Goal: Information Seeking & Learning: Learn about a topic

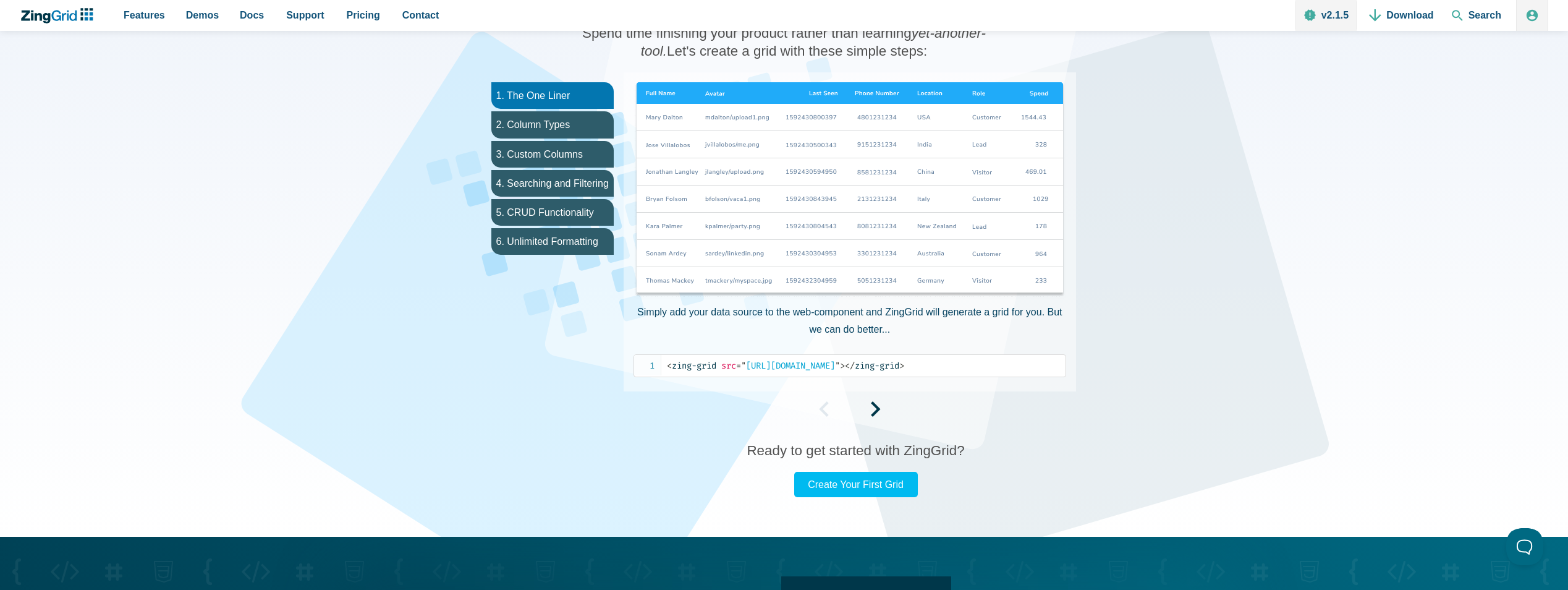
scroll to position [557, 0]
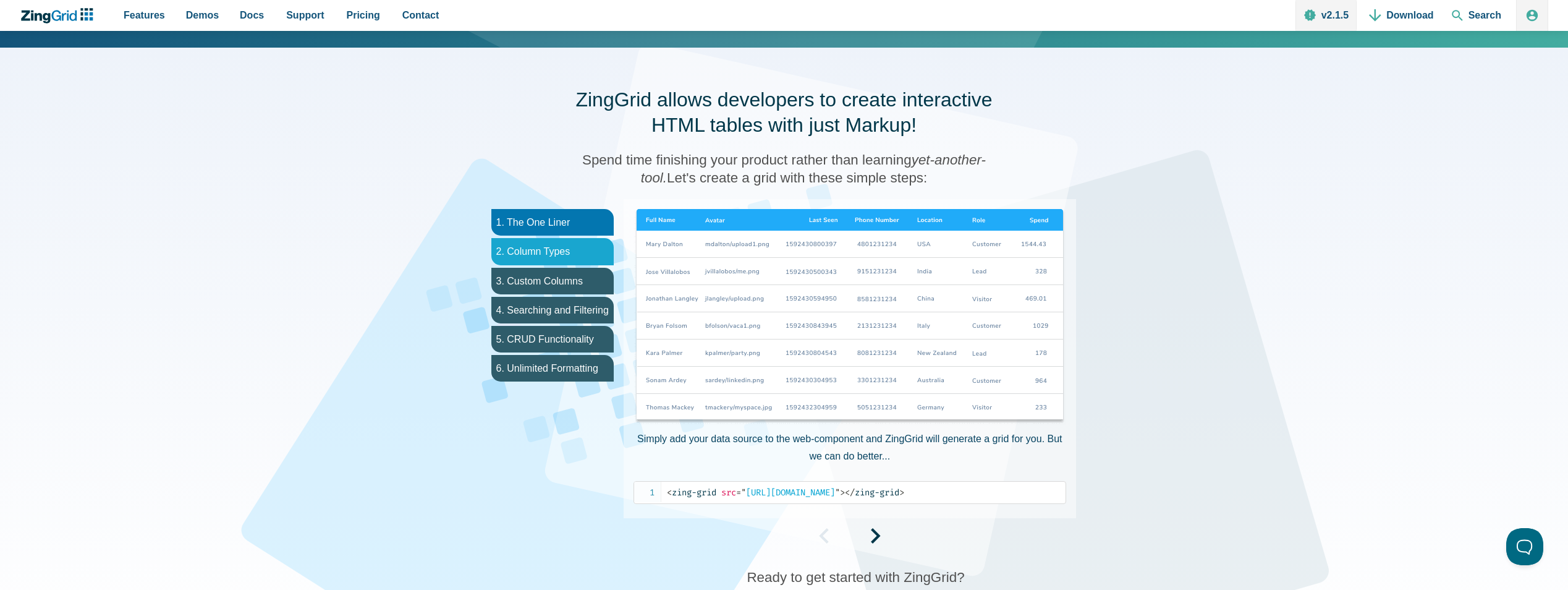
click at [534, 248] on li "2. Column Types" at bounding box center [552, 251] width 122 height 27
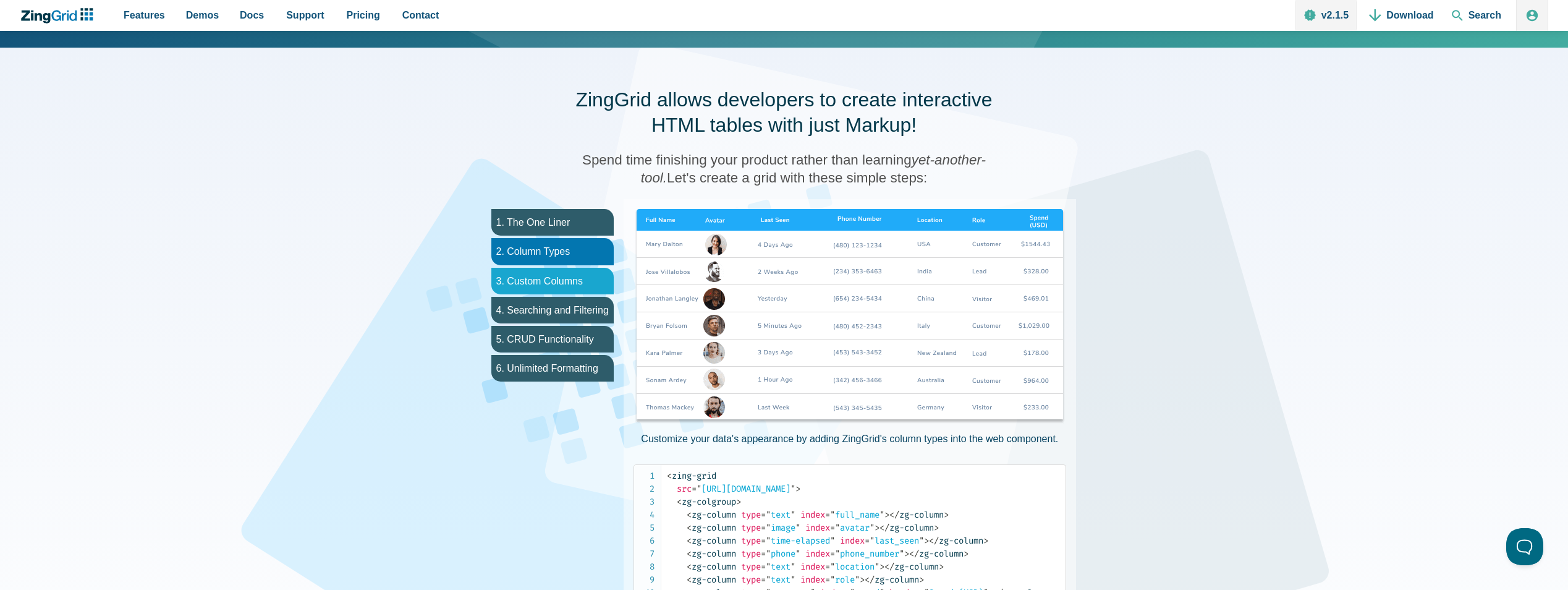
click at [541, 277] on li "3. Custom Columns" at bounding box center [552, 281] width 122 height 27
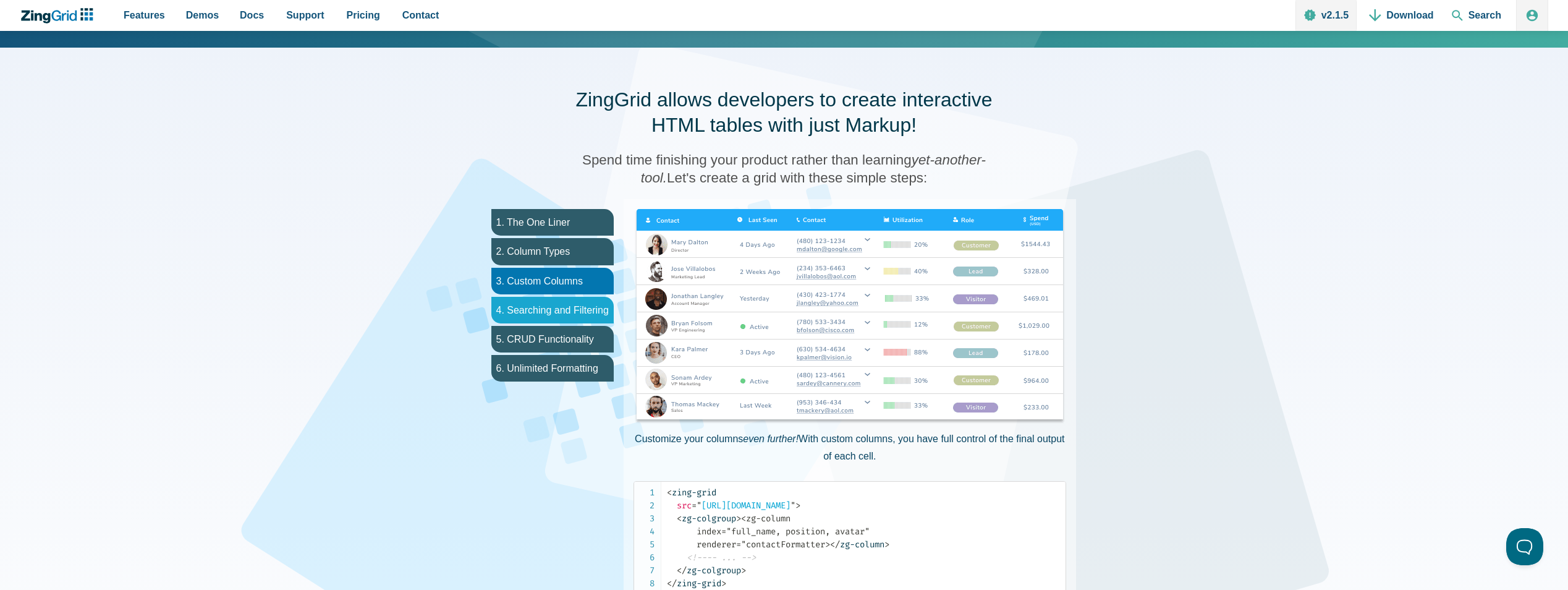
click at [548, 316] on li "4. Searching and Filtering" at bounding box center [552, 310] width 122 height 27
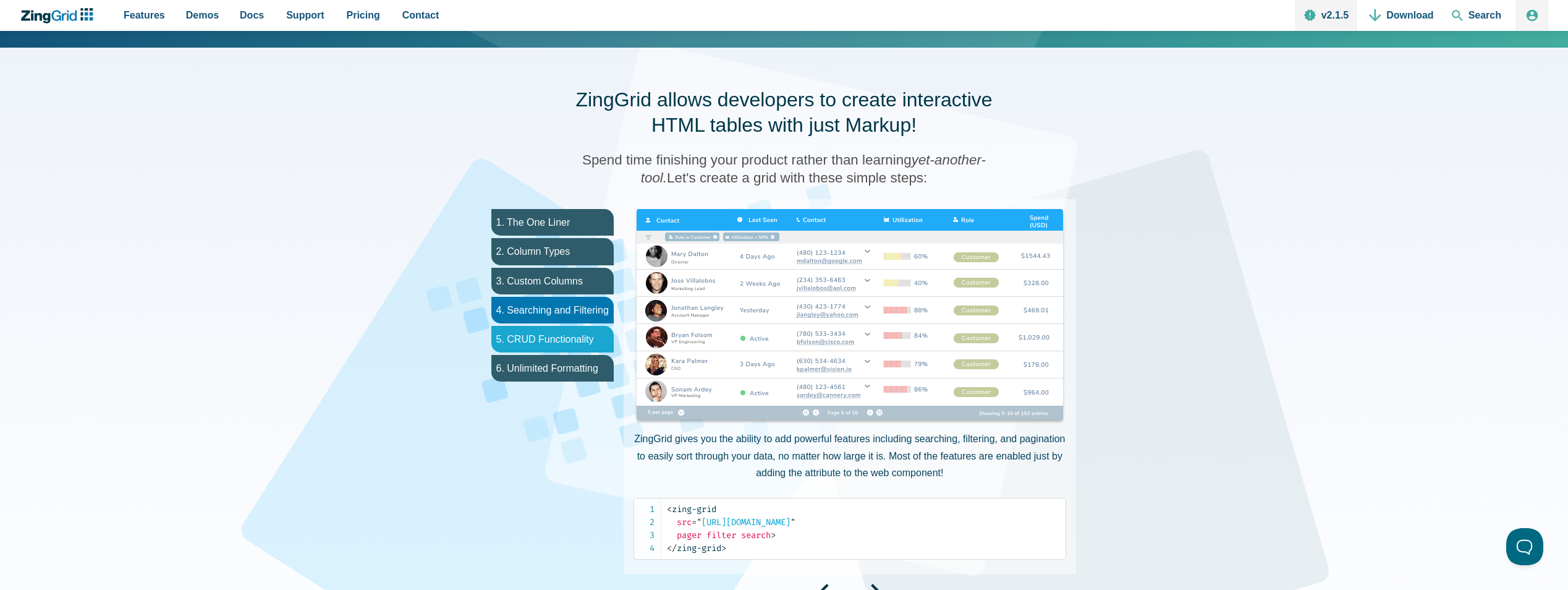
click at [549, 340] on li "5. CRUD Functionality" at bounding box center [552, 339] width 122 height 27
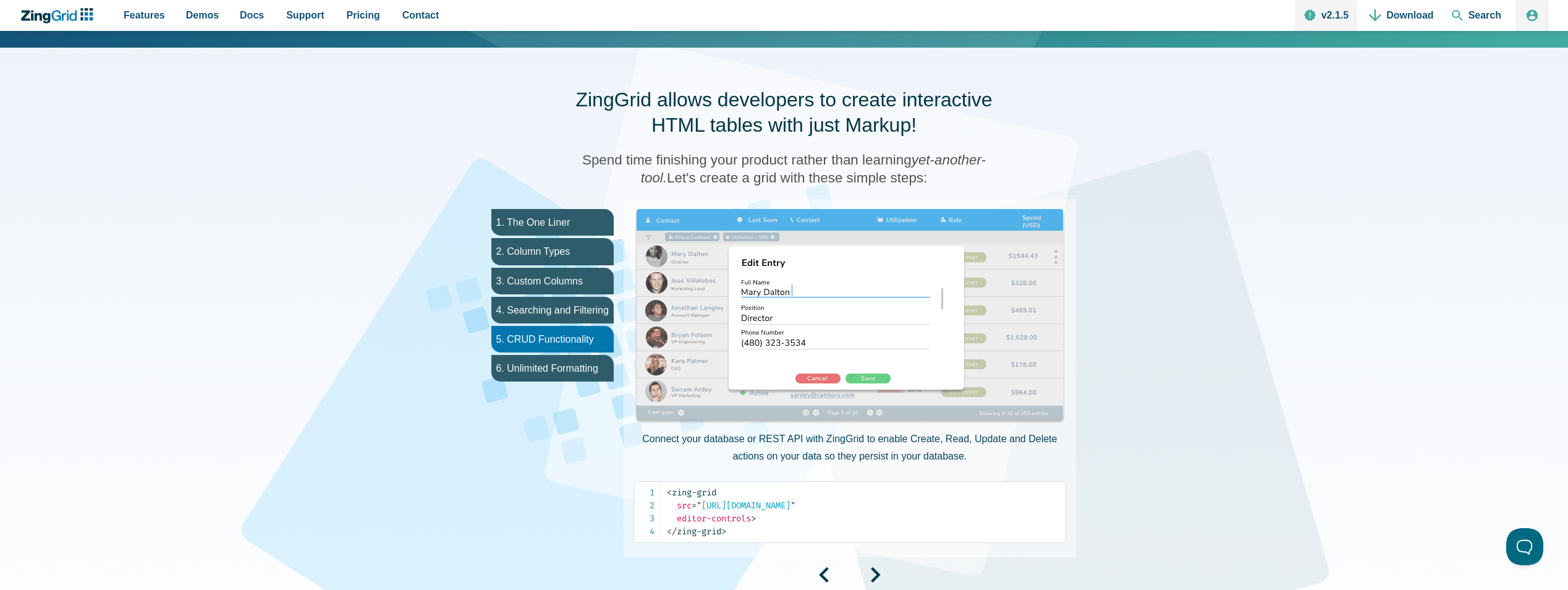
click at [801, 292] on img "App Content" at bounding box center [850, 317] width 433 height 216
click at [578, 361] on li "6. Unlimited Formatting" at bounding box center [552, 368] width 122 height 27
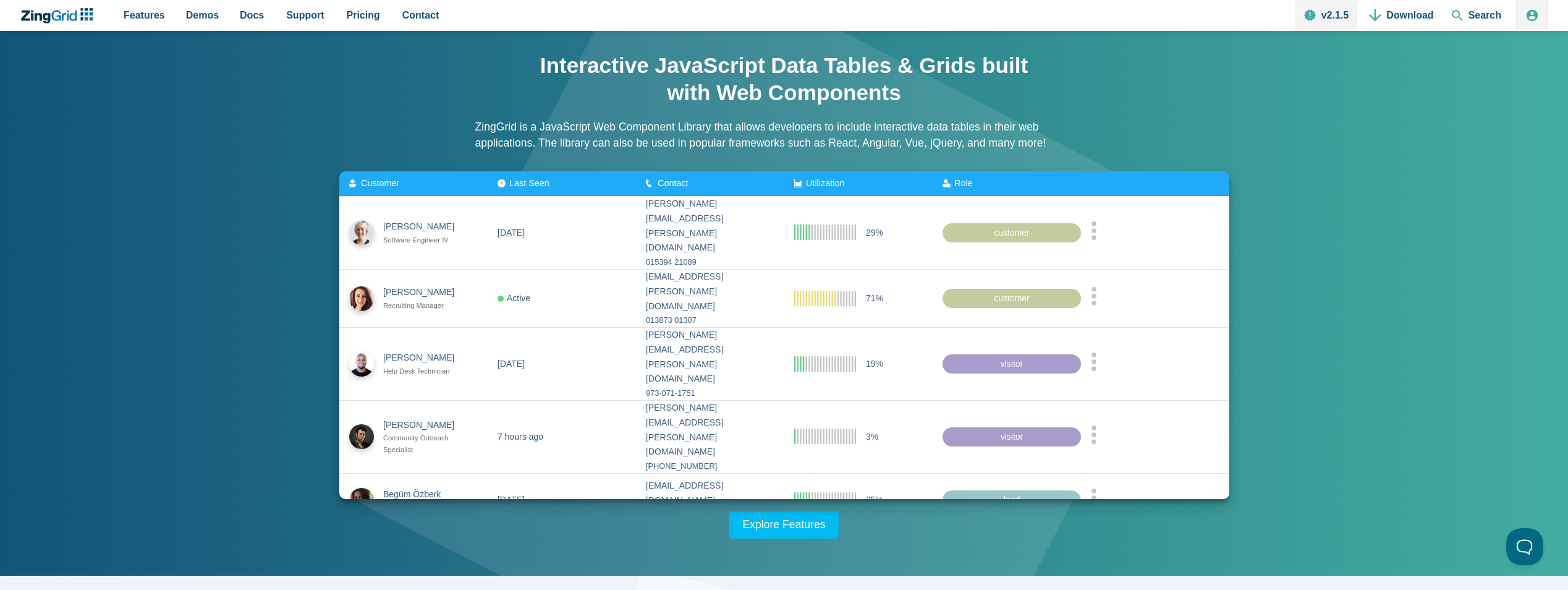
scroll to position [0, 0]
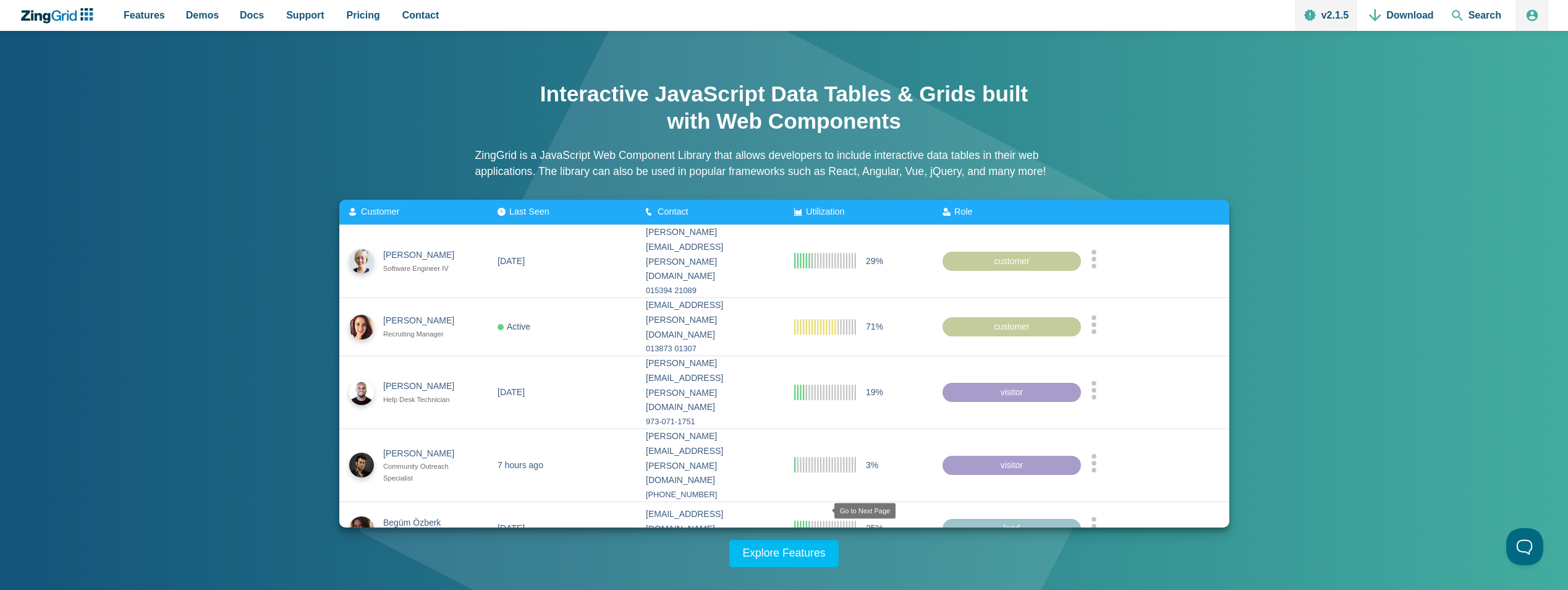
click at [817, 566] on zg-icon "nextpage" at bounding box center [820, 573] width 12 height 12
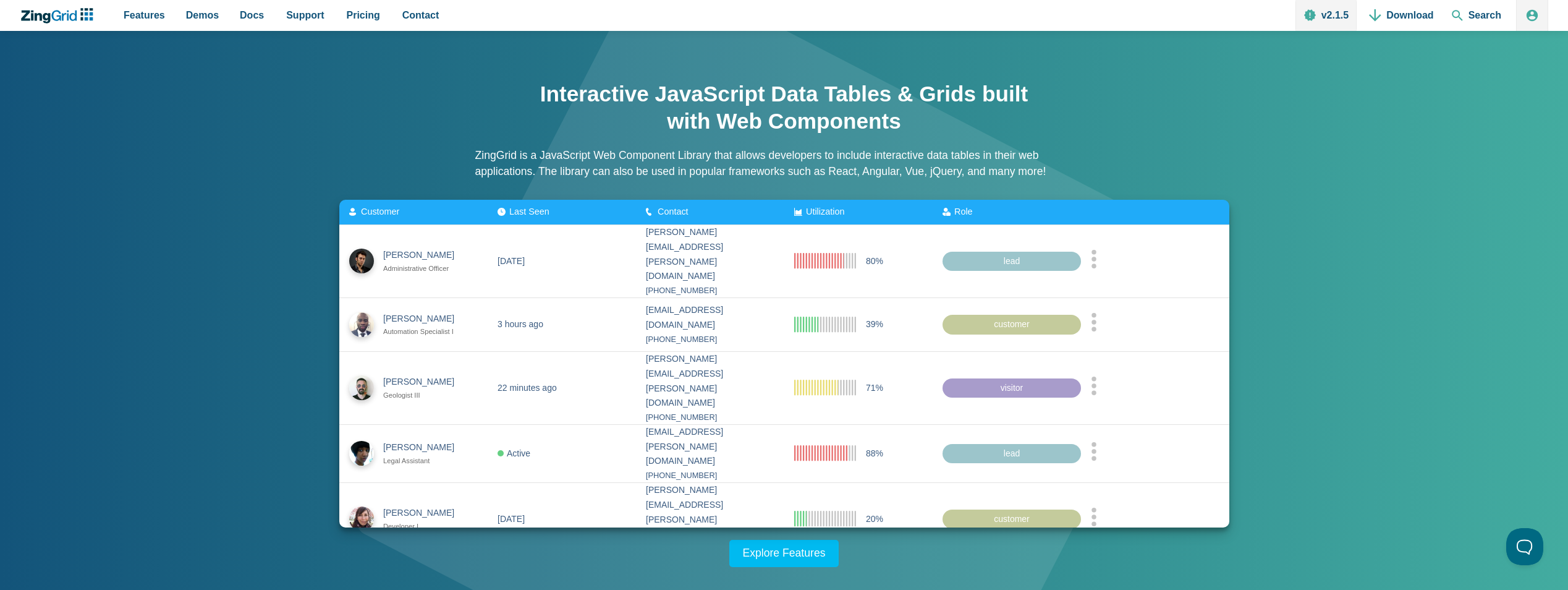
click at [817, 566] on zg-icon "nextpage" at bounding box center [817, 573] width 12 height 12
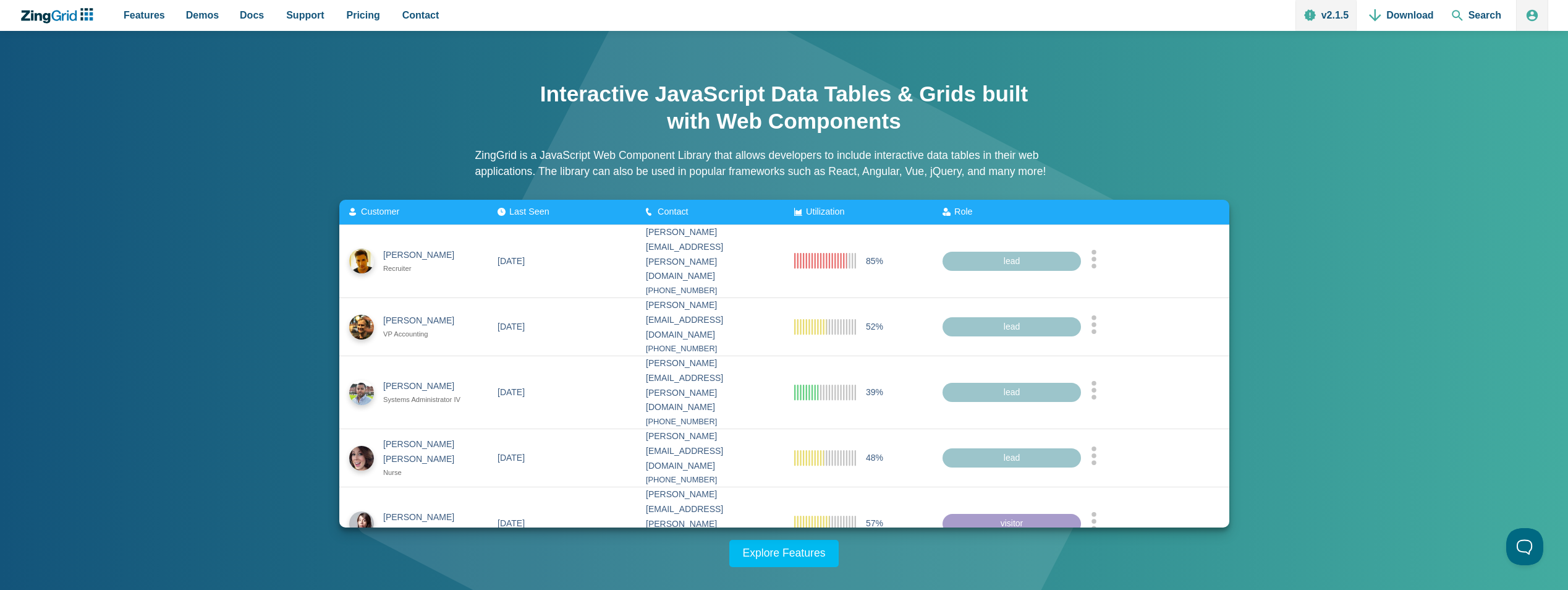
click at [817, 571] on zg-icon "nextpage" at bounding box center [814, 577] width 12 height 12
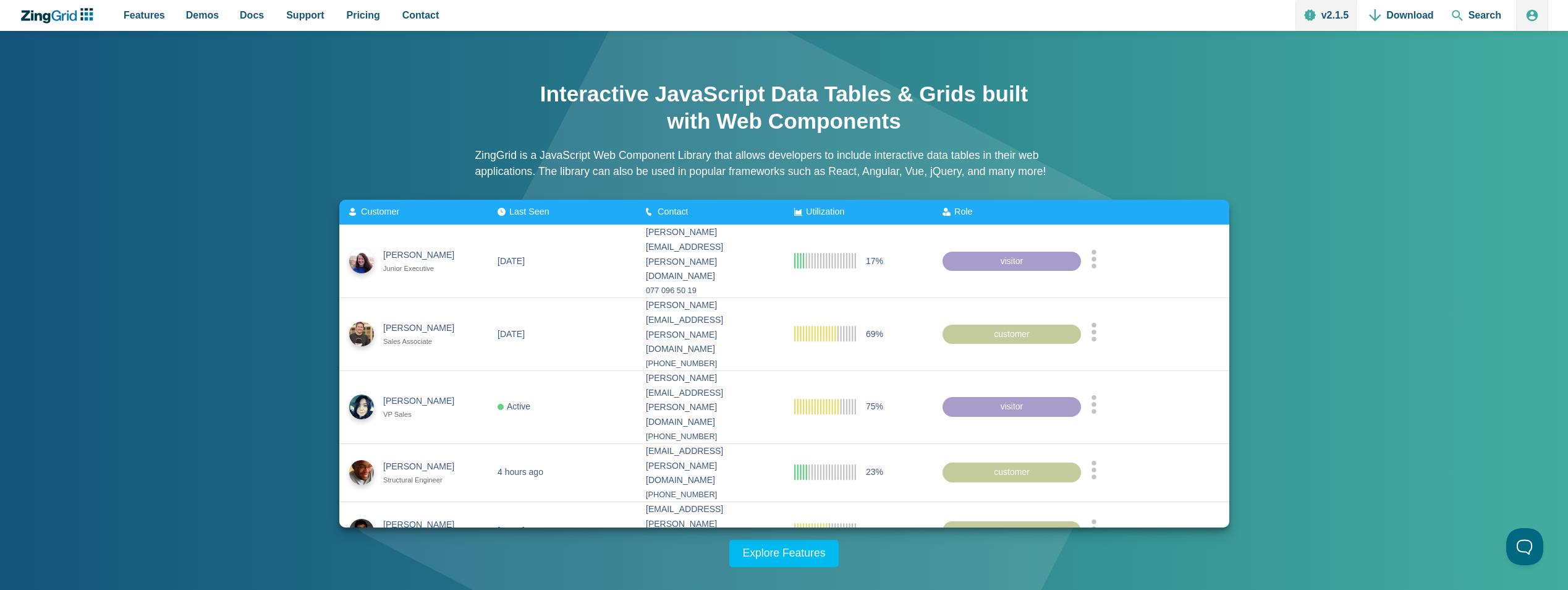
click at [817, 571] on zg-icon "nextpage" at bounding box center [814, 577] width 12 height 12
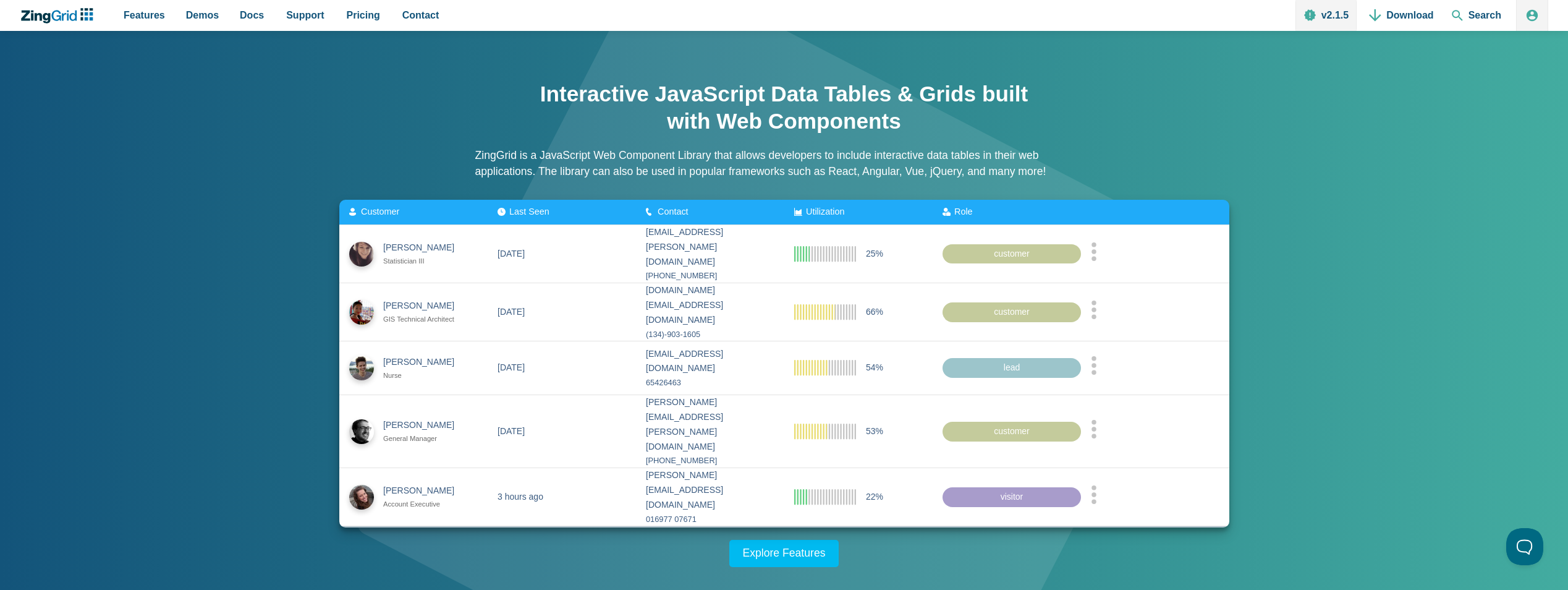
click at [817, 537] on zg-icon "nextpage" at bounding box center [814, 543] width 12 height 12
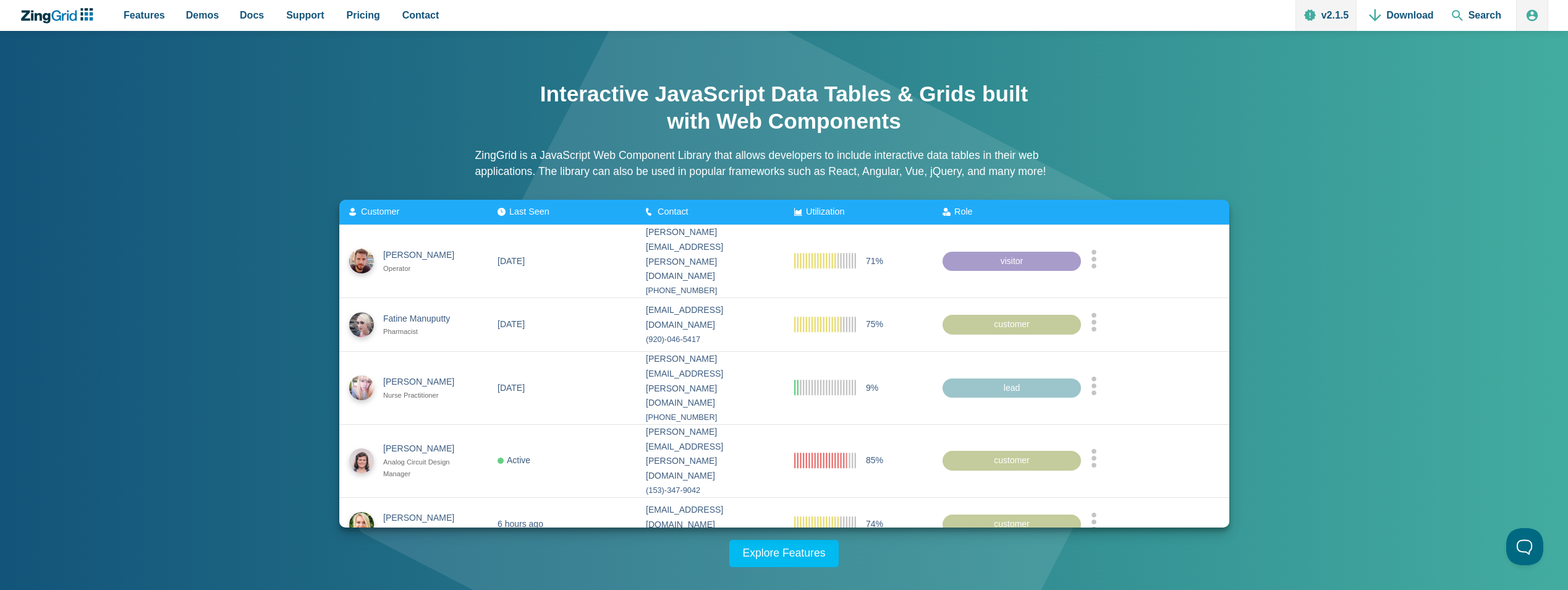
click at [832, 562] on zg-icon "lastpage" at bounding box center [833, 568] width 12 height 12
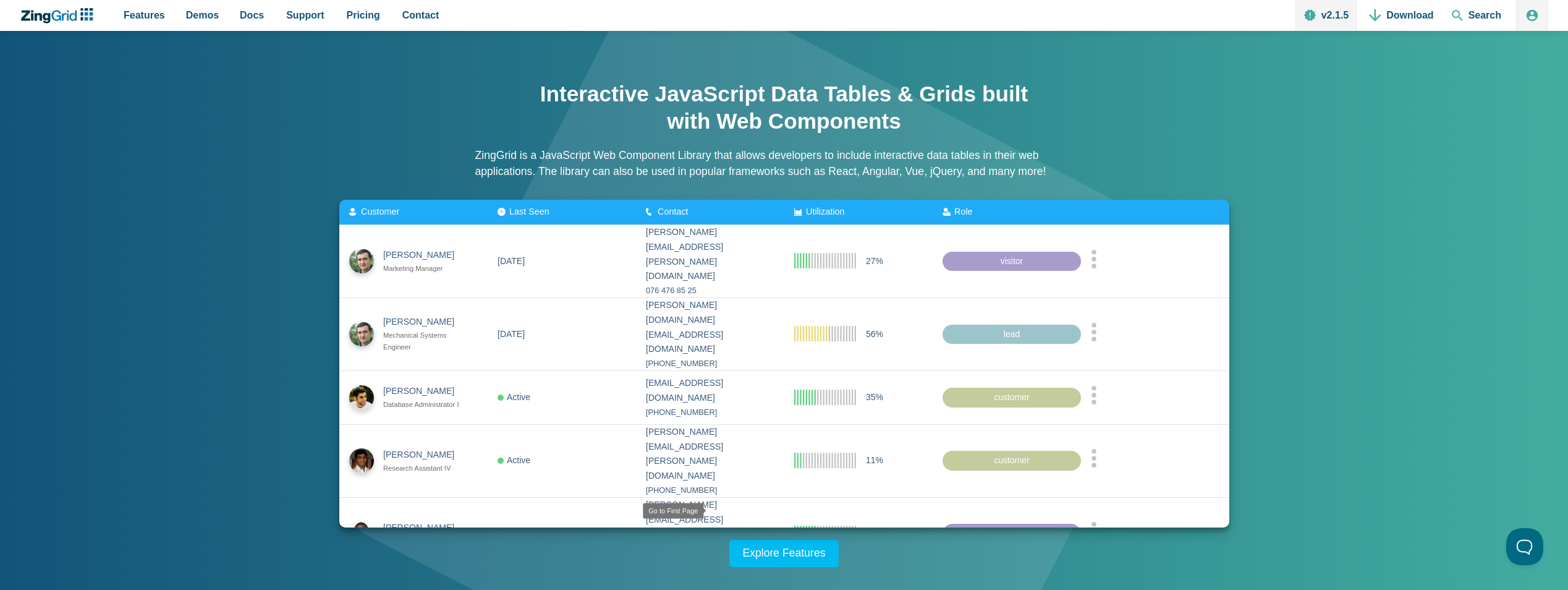
click at [719, 582] on zg-icon "firstpage" at bounding box center [716, 588] width 12 height 12
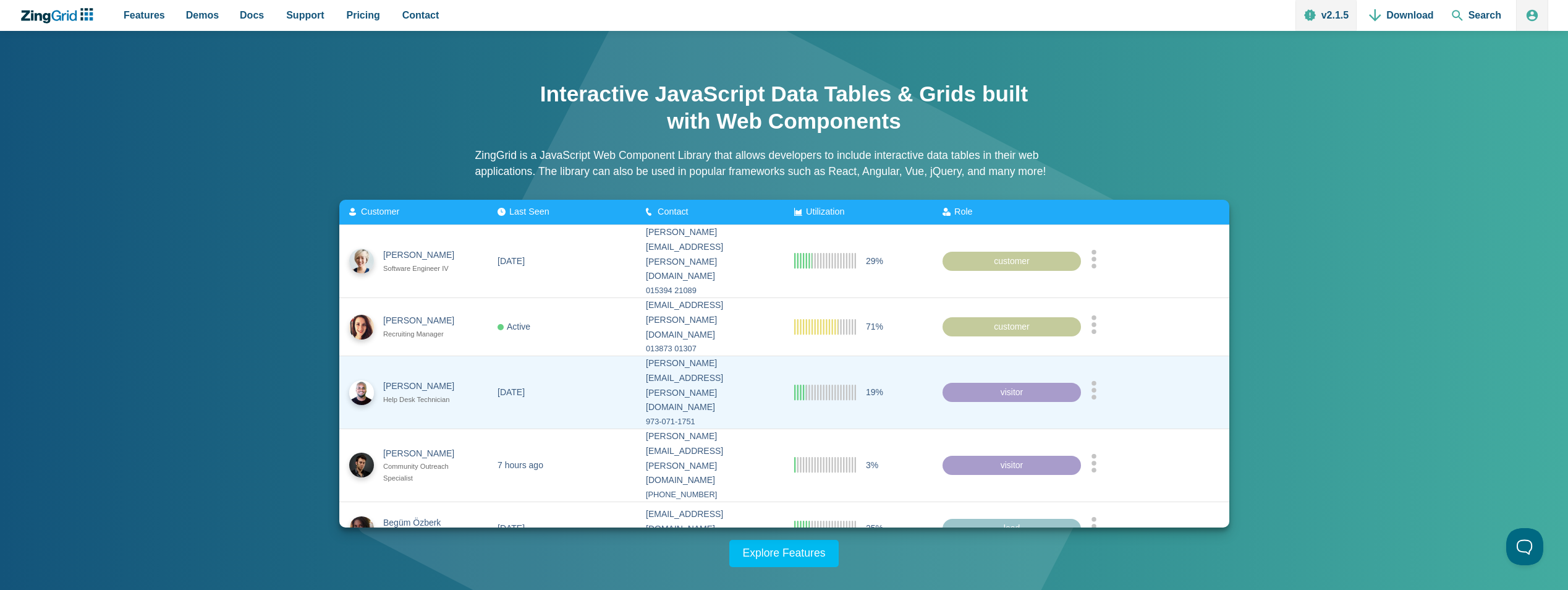
click at [827, 384] on icon "App Content" at bounding box center [825, 392] width 61 height 16
drag, startPoint x: 811, startPoint y: 358, endPoint x: 853, endPoint y: 355, distance: 42.1
click at [853, 384] on icon "App Content" at bounding box center [825, 392] width 61 height 16
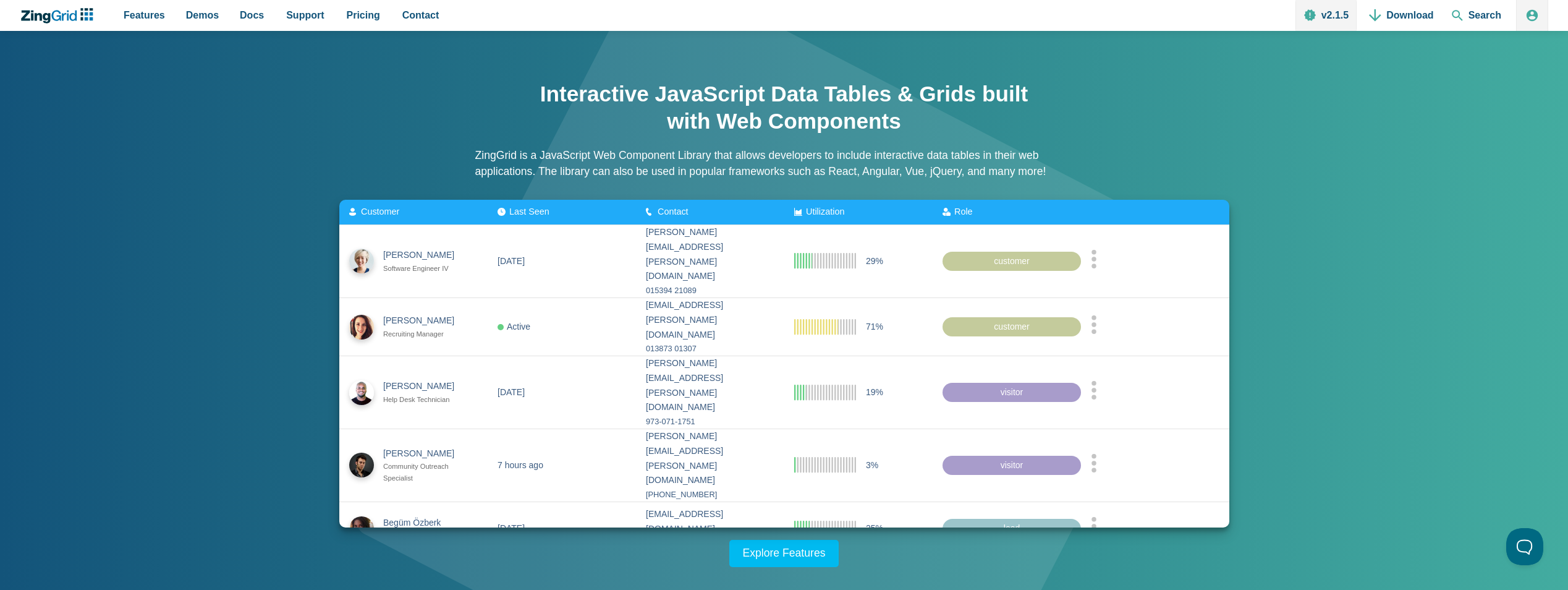
click at [520, 212] on span "Last Seen" at bounding box center [529, 211] width 40 height 10
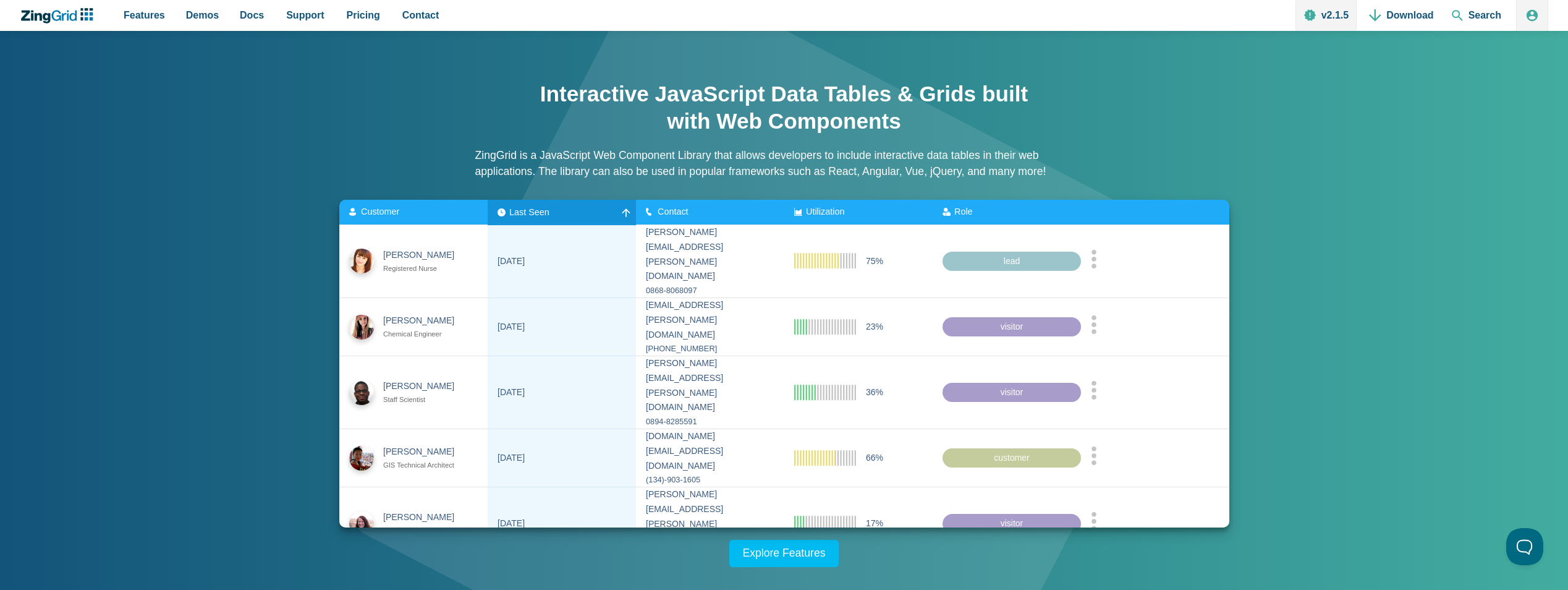
click at [520, 212] on span "Last Seen" at bounding box center [529, 211] width 40 height 10
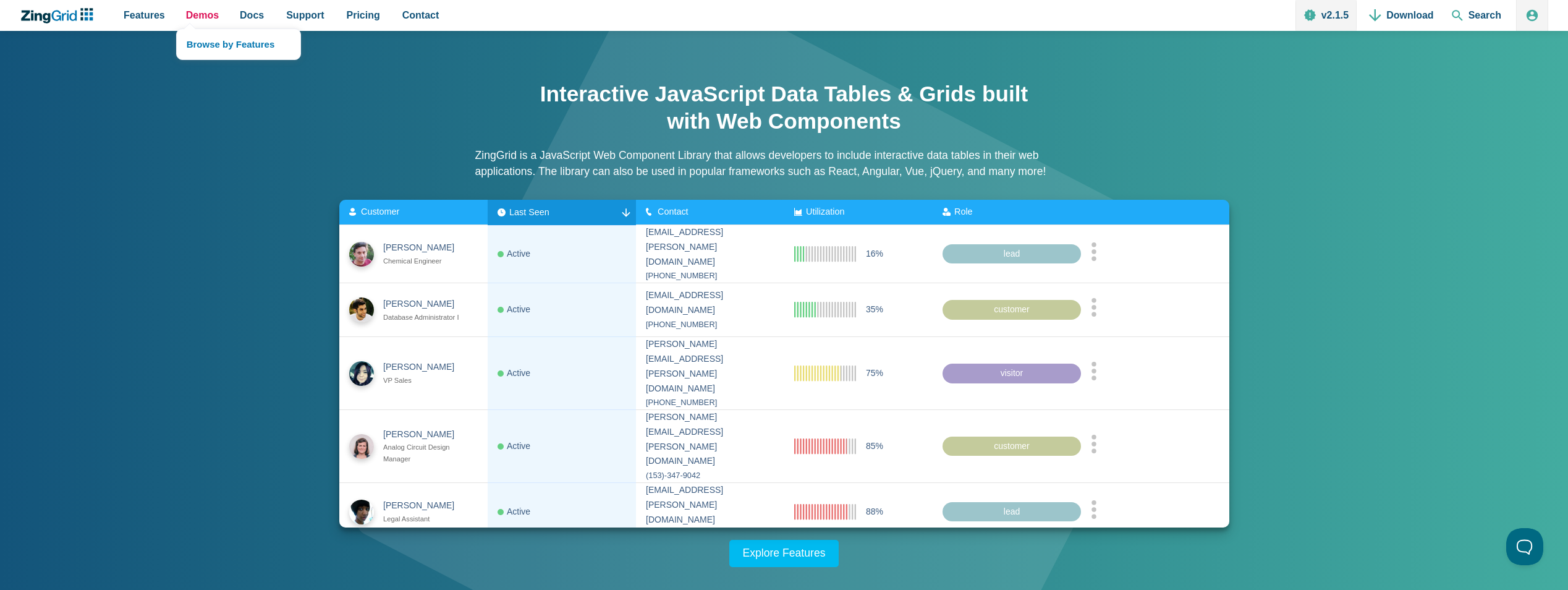
click at [191, 7] on span "Demos" at bounding box center [202, 15] width 33 height 17
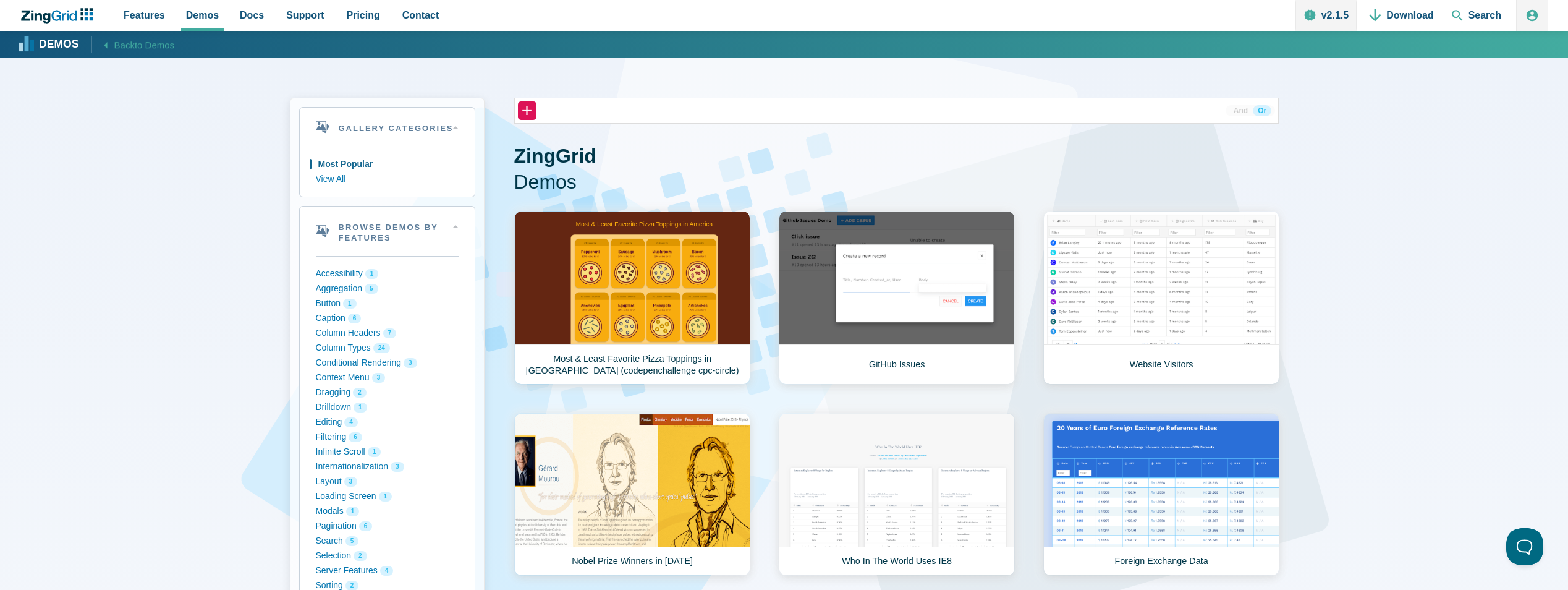
click at [1128, 281] on link "Website Visitors" at bounding box center [1161, 298] width 236 height 174
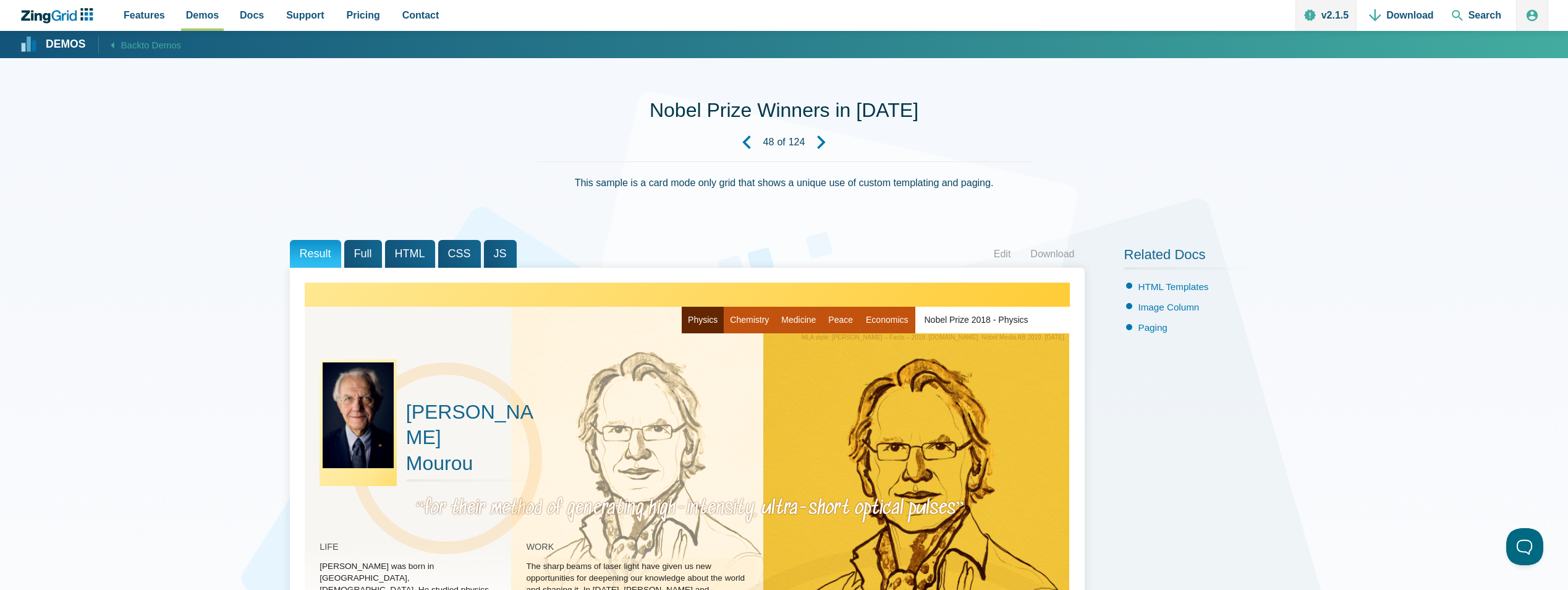
click at [831, 145] on link "Next Demo" at bounding box center [821, 142] width 33 height 33
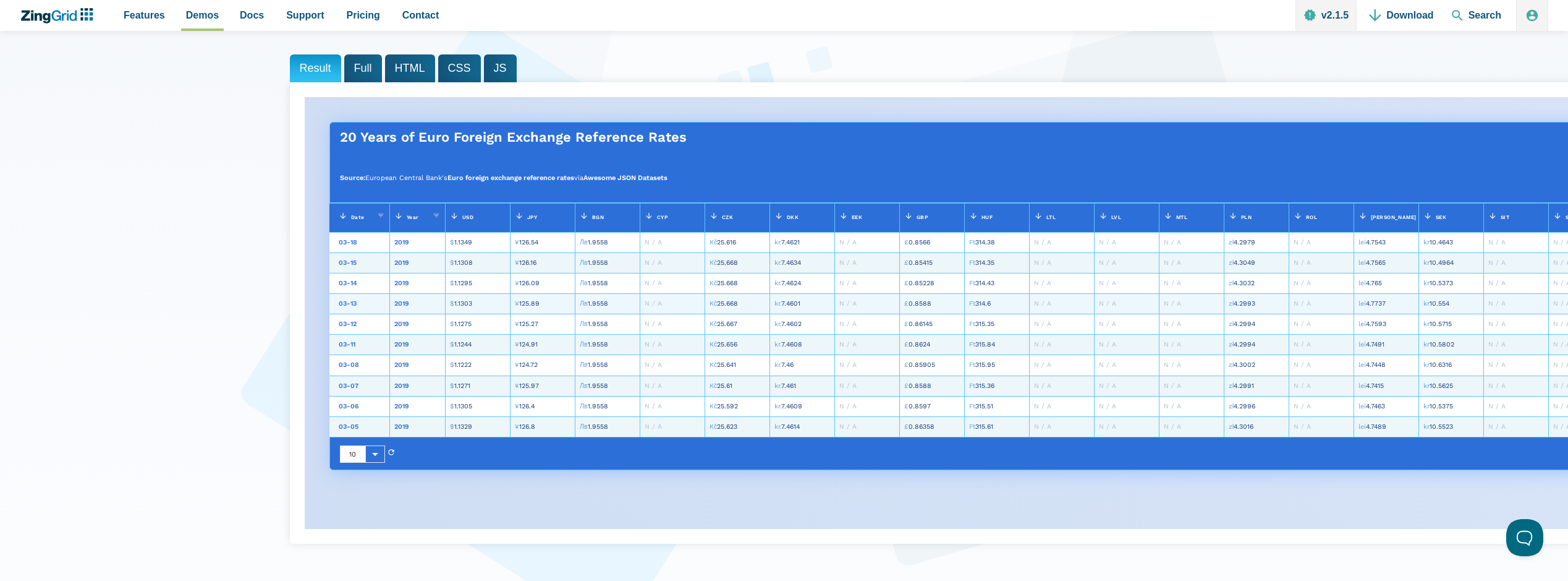
click at [560, 310] on zg-cell "¥ 125.89" at bounding box center [543, 304] width 65 height 21
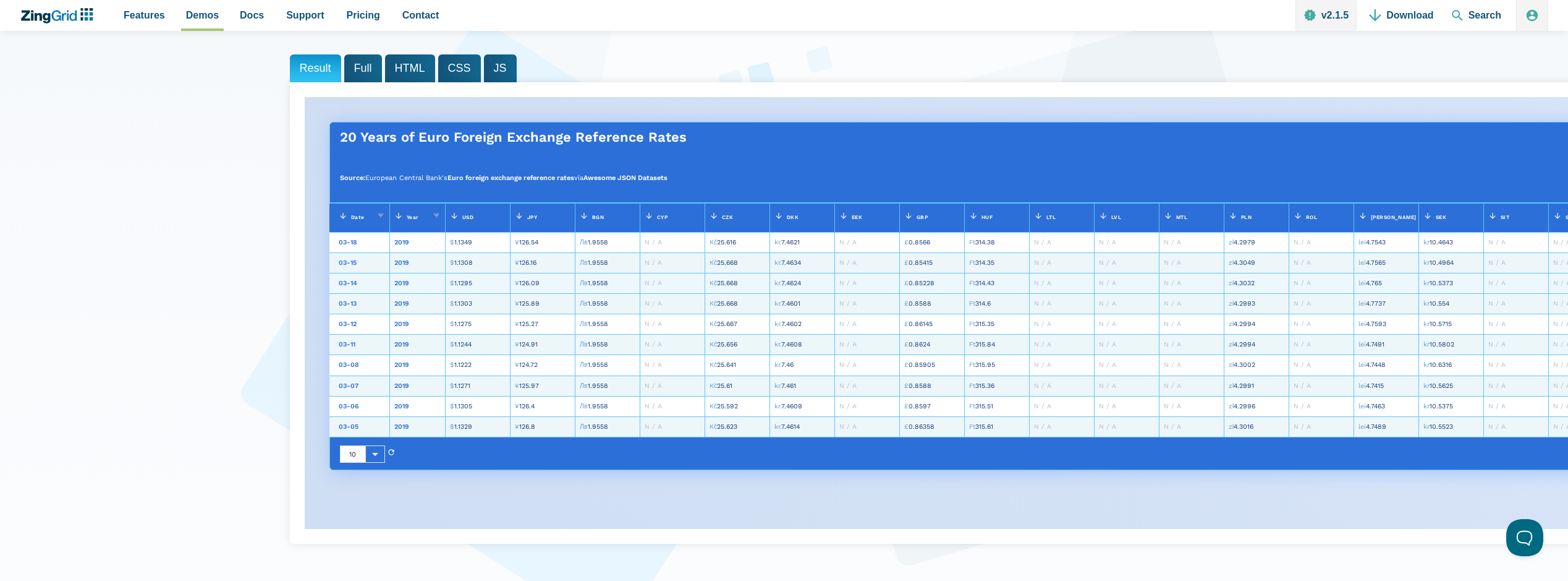
click at [1148, 277] on zg-cell "N / A" at bounding box center [1127, 283] width 65 height 21
click at [1110, 282] on span "N / A" at bounding box center [1107, 283] width 17 height 8
click at [1110, 287] on div "N / A" at bounding box center [1107, 283] width 17 height 11
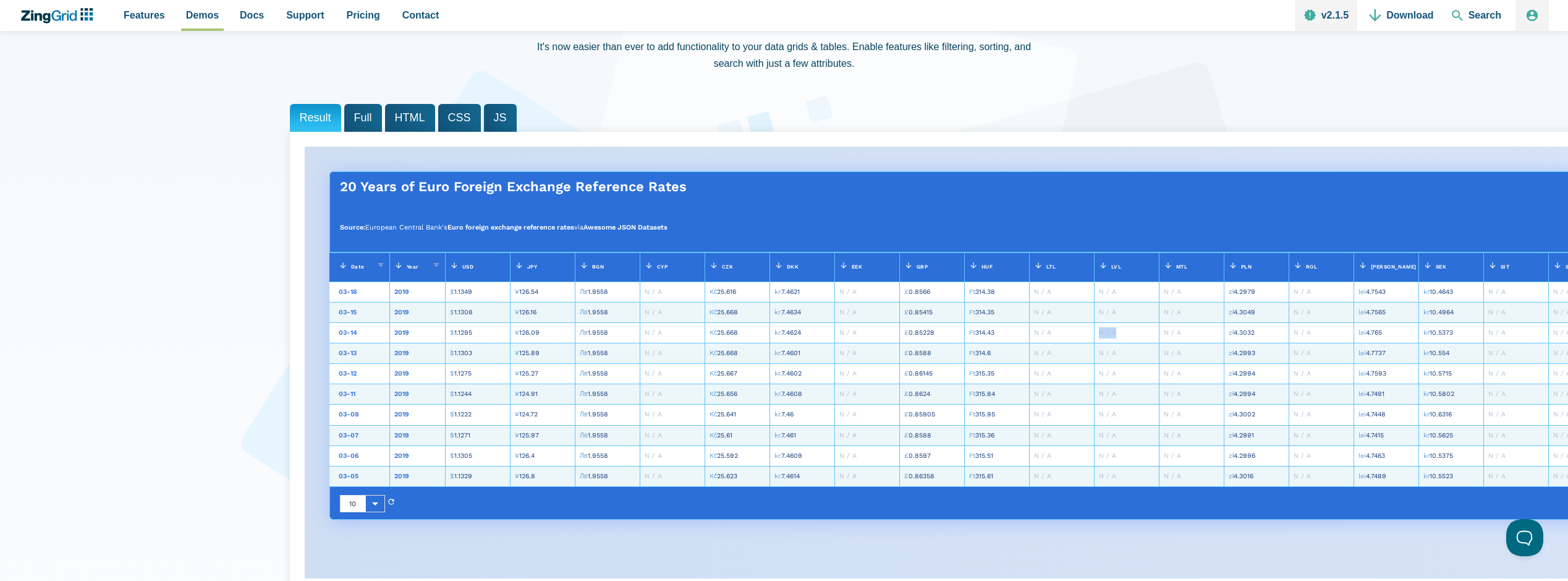
scroll to position [62, 0]
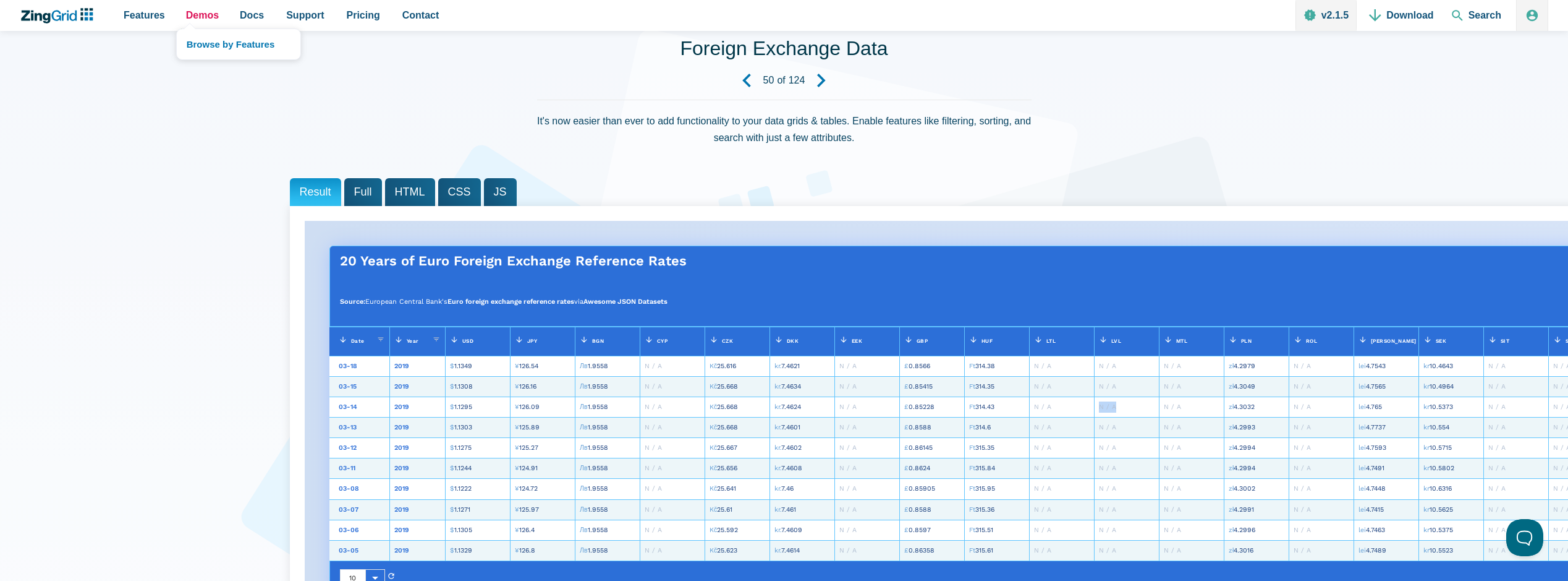
click at [192, 15] on span "Demos" at bounding box center [202, 15] width 33 height 17
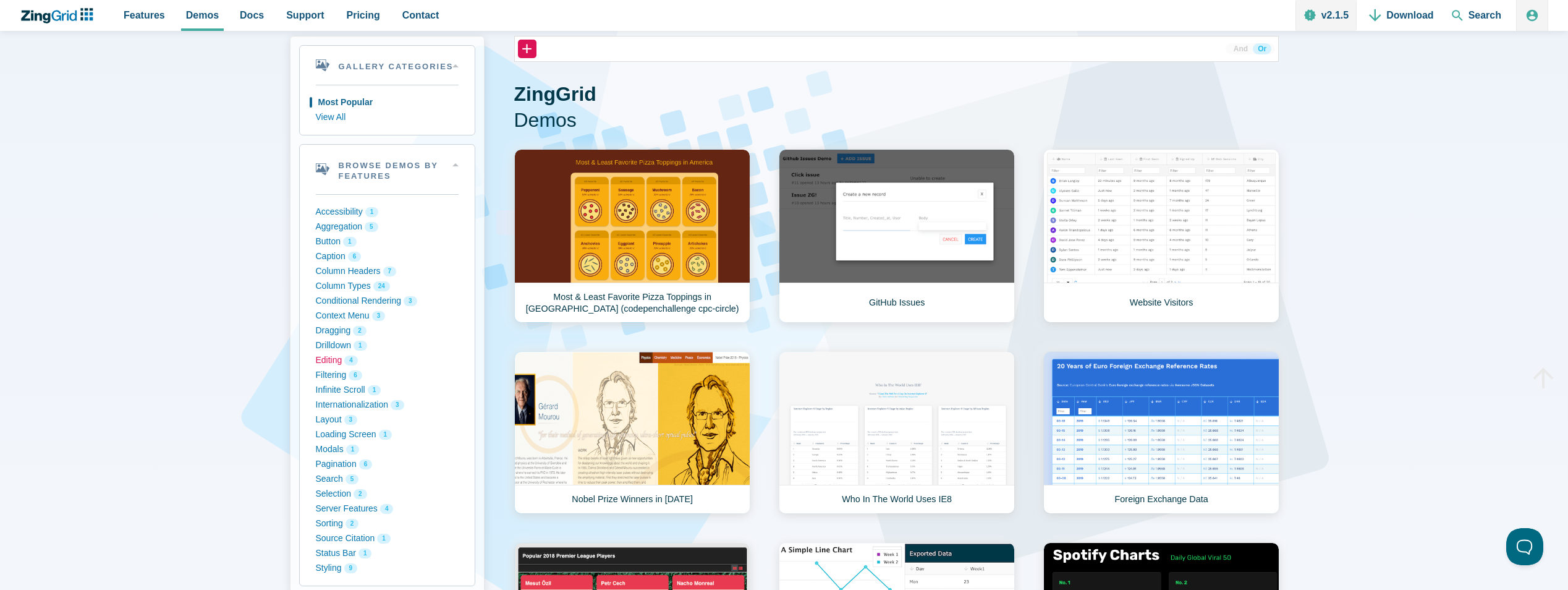
click at [332, 359] on button "Editing 4" at bounding box center [387, 361] width 143 height 15
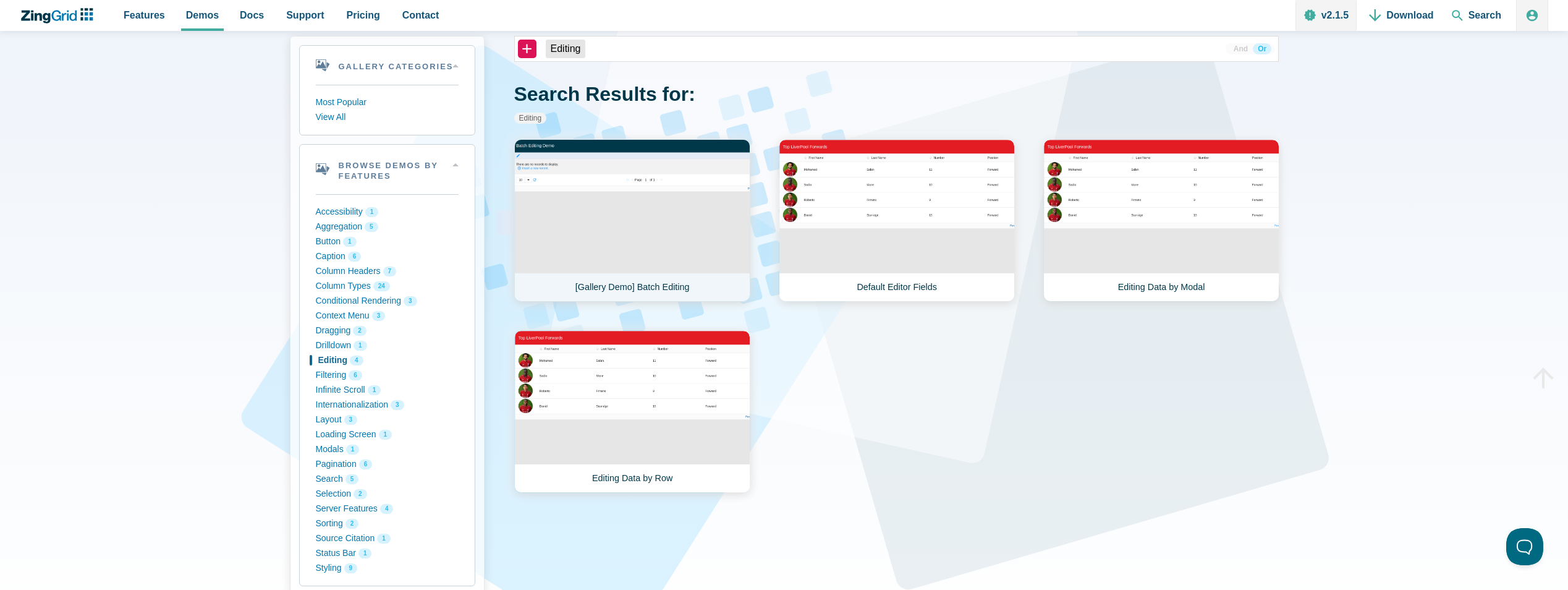
click at [678, 229] on link "[Gallery Demo] Batch Editing" at bounding box center [632, 220] width 236 height 162
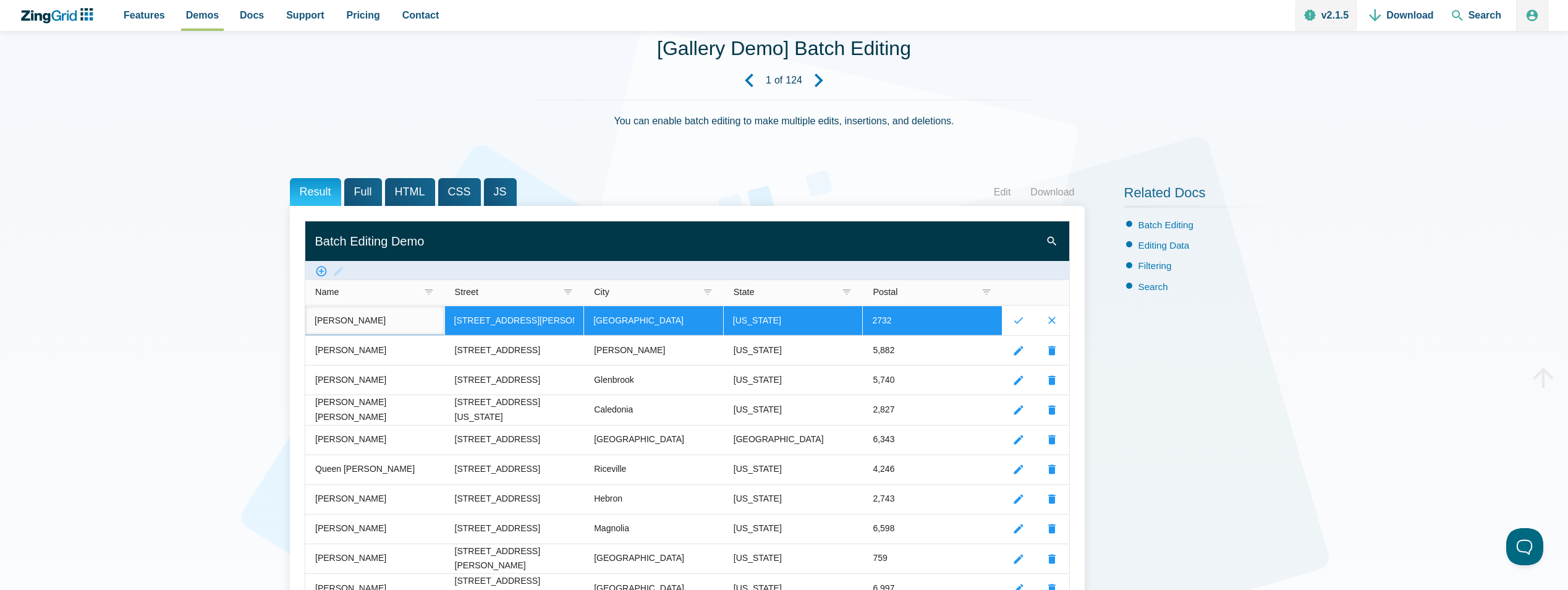
drag, startPoint x: 386, startPoint y: 320, endPoint x: 306, endPoint y: 318, distance: 80.0
click at [306, 318] on input "[PERSON_NAME]" at bounding box center [374, 320] width 139 height 29
click at [386, 320] on input "[PERSON_NAME]" at bounding box center [374, 320] width 139 height 29
drag, startPoint x: 386, startPoint y: 320, endPoint x: 168, endPoint y: 322, distance: 218.0
click at [168, 322] on div "[Gallery Demo] Batch Editing 1 of 124 You can enable batch editing to make mult…" at bounding box center [784, 556] width 1568 height 1119
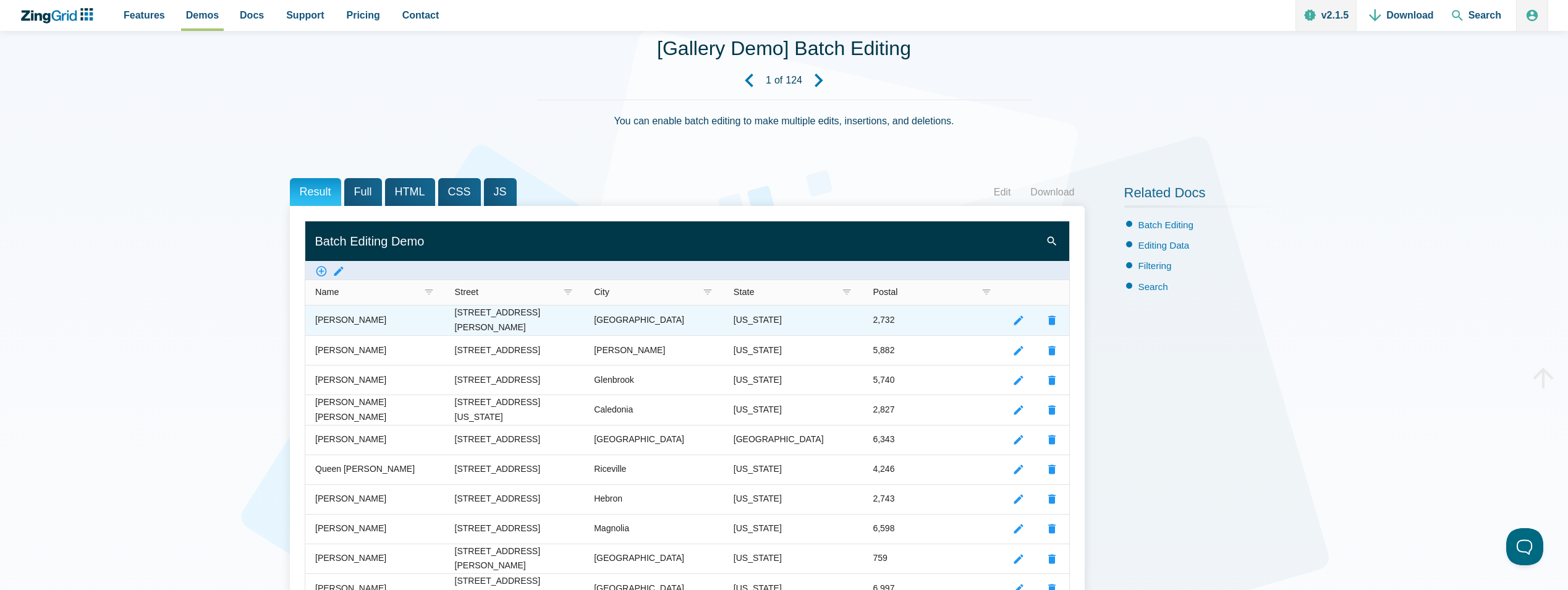
click at [383, 318] on zg-cell "Lizzie Pacheco" at bounding box center [375, 320] width 140 height 30
click at [370, 320] on zg-cell "Lizzie Pacheco" at bounding box center [375, 320] width 140 height 30
click at [369, 320] on div "Lizzie Pacheco" at bounding box center [351, 320] width 71 height 15
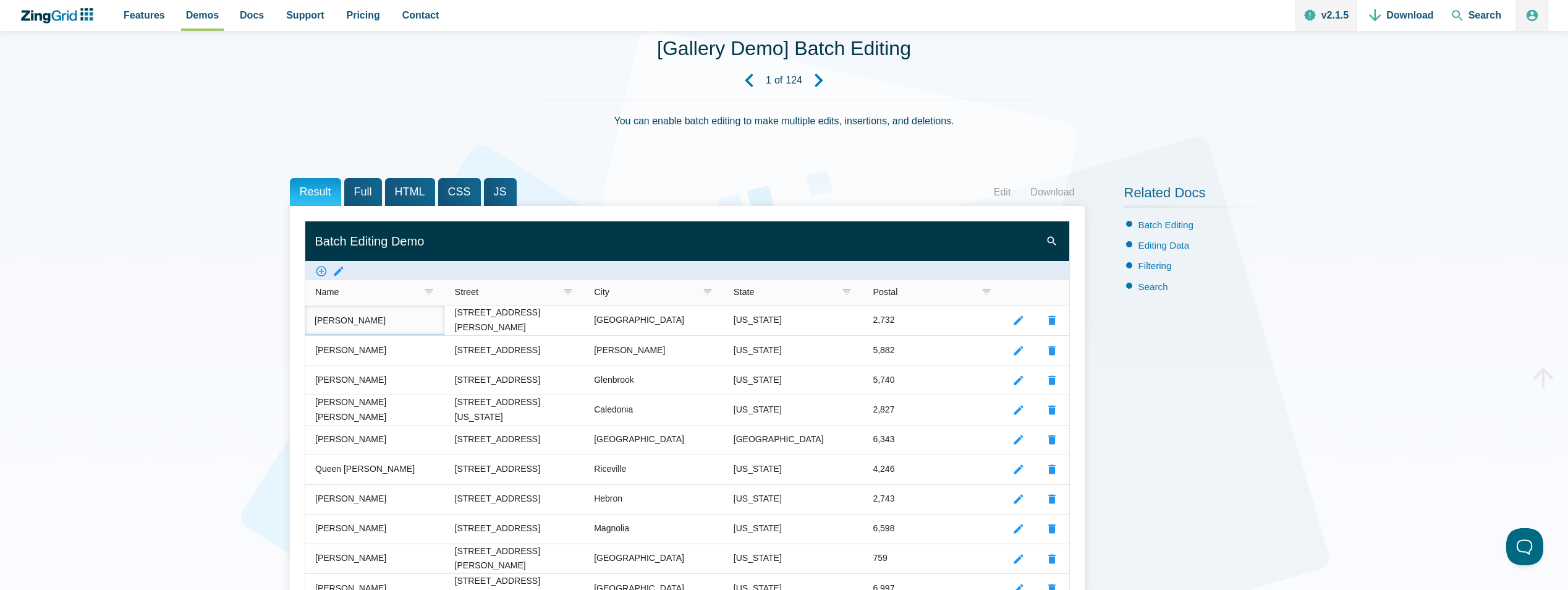
drag, startPoint x: 376, startPoint y: 325, endPoint x: 276, endPoint y: 320, distance: 100.1
click at [276, 320] on div "[Gallery Demo] Batch Editing 1 of 124 You can enable batch editing to make mult…" at bounding box center [784, 556] width 1568 height 1119
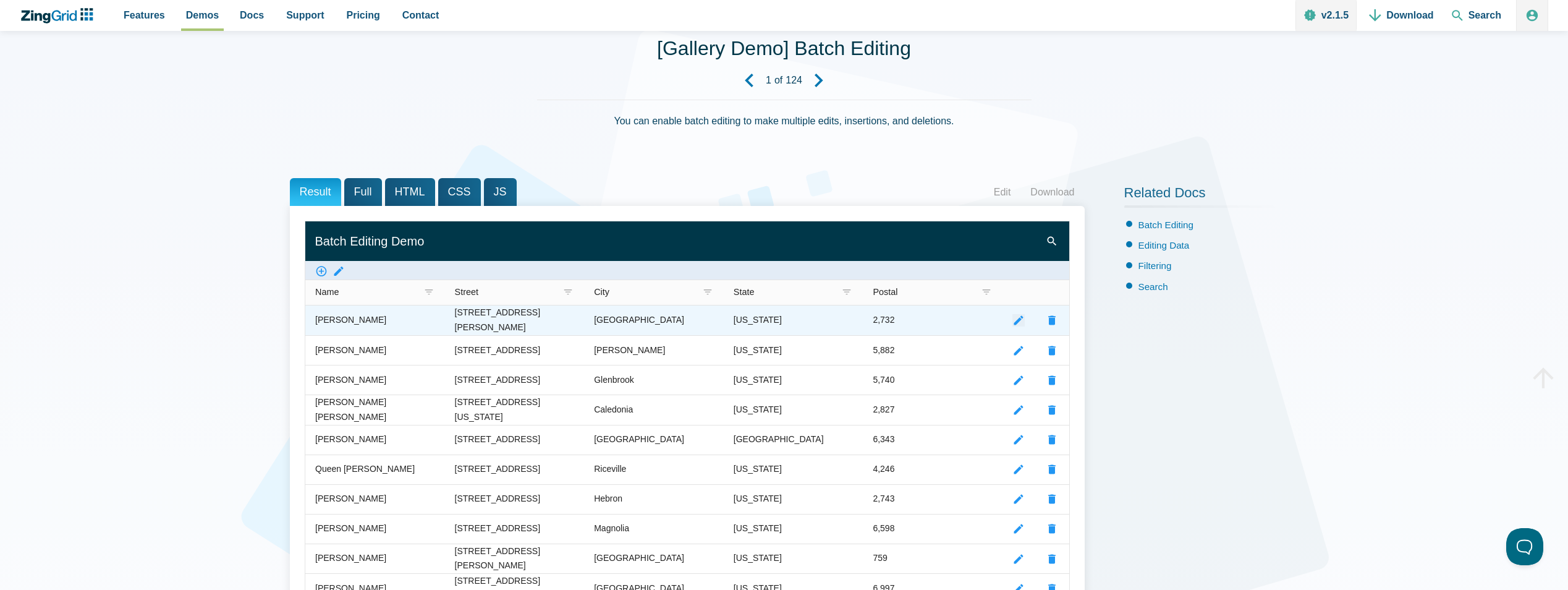
click at [1015, 320] on zg-icon "editrecord" at bounding box center [1019, 320] width 12 height 12
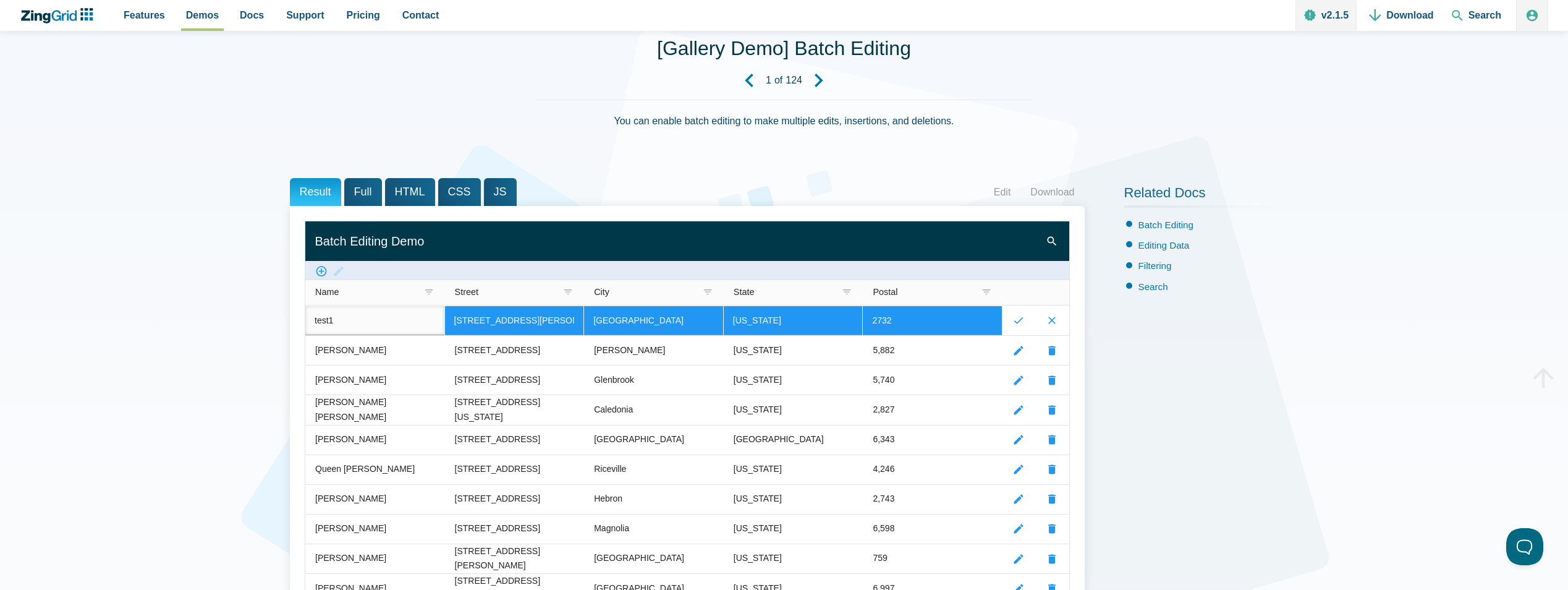
type input "test1"
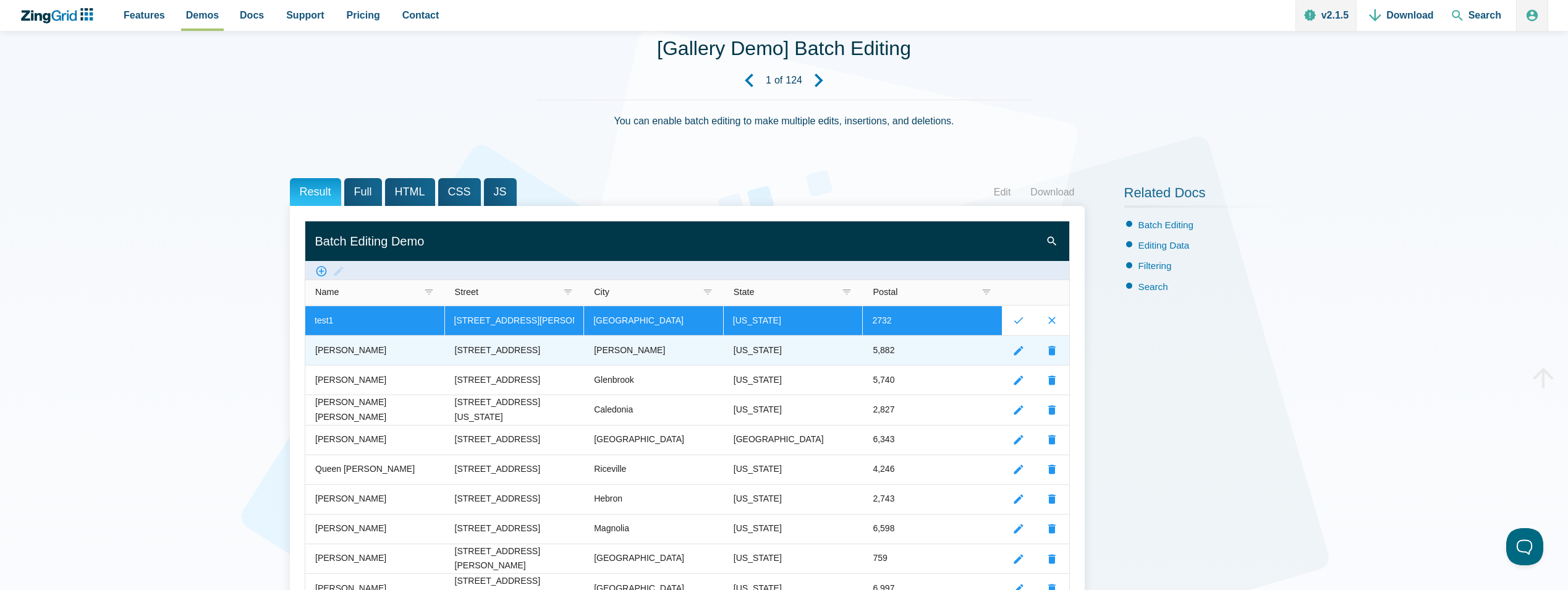
click at [361, 350] on div "Vargas Sims" at bounding box center [351, 351] width 71 height 15
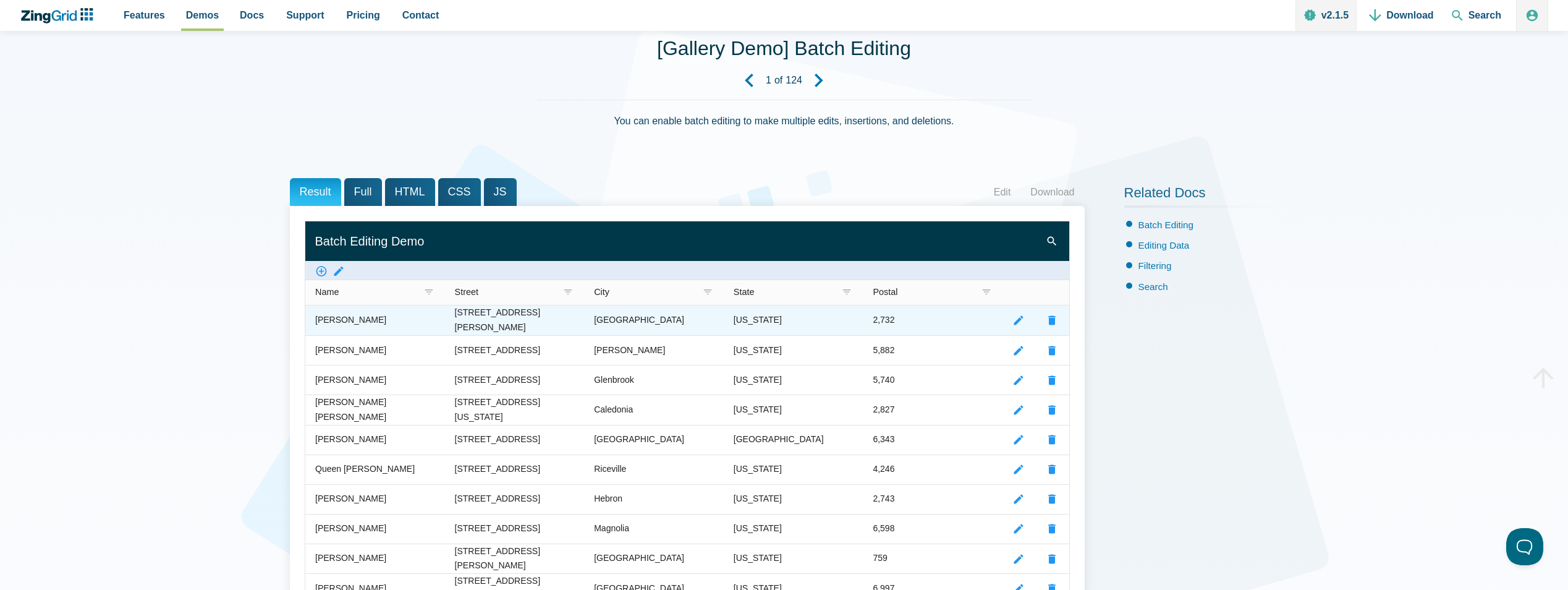
click at [508, 315] on div "424 Harman Street" at bounding box center [515, 320] width 120 height 30
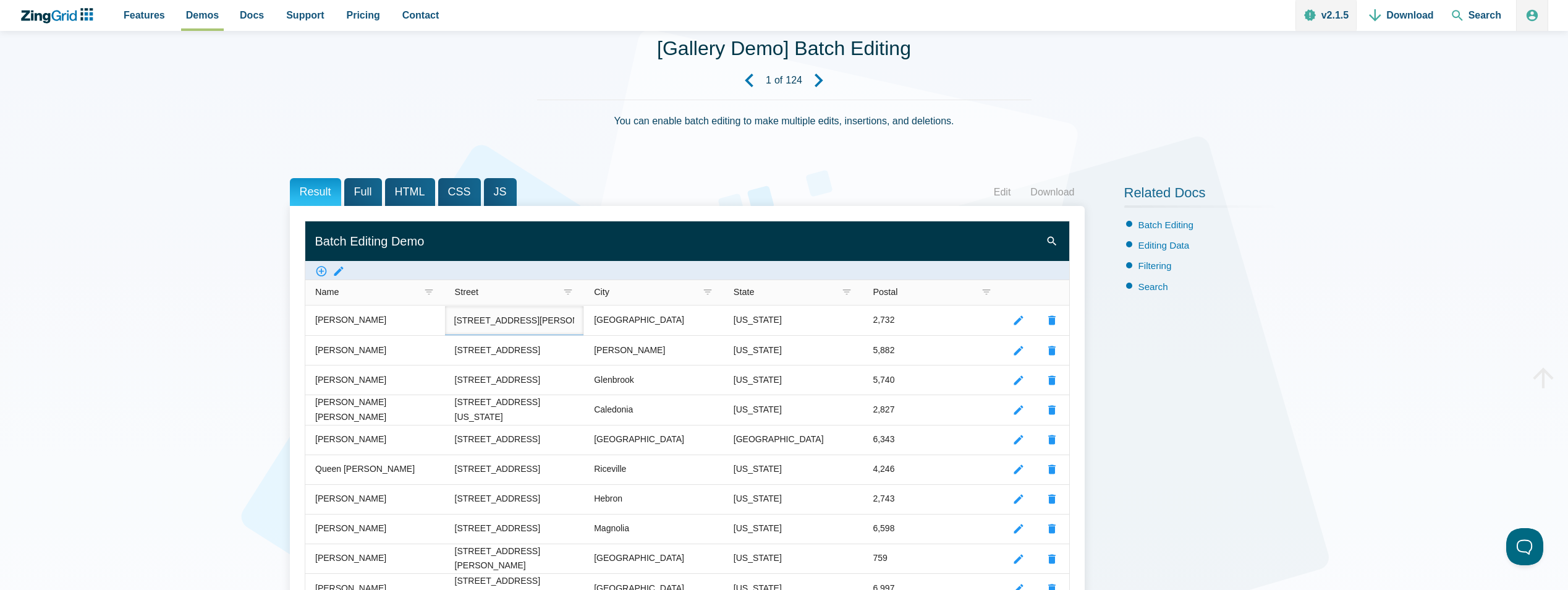
click at [508, 316] on input "424 Harman Street" at bounding box center [514, 320] width 139 height 29
type input "sadasff"
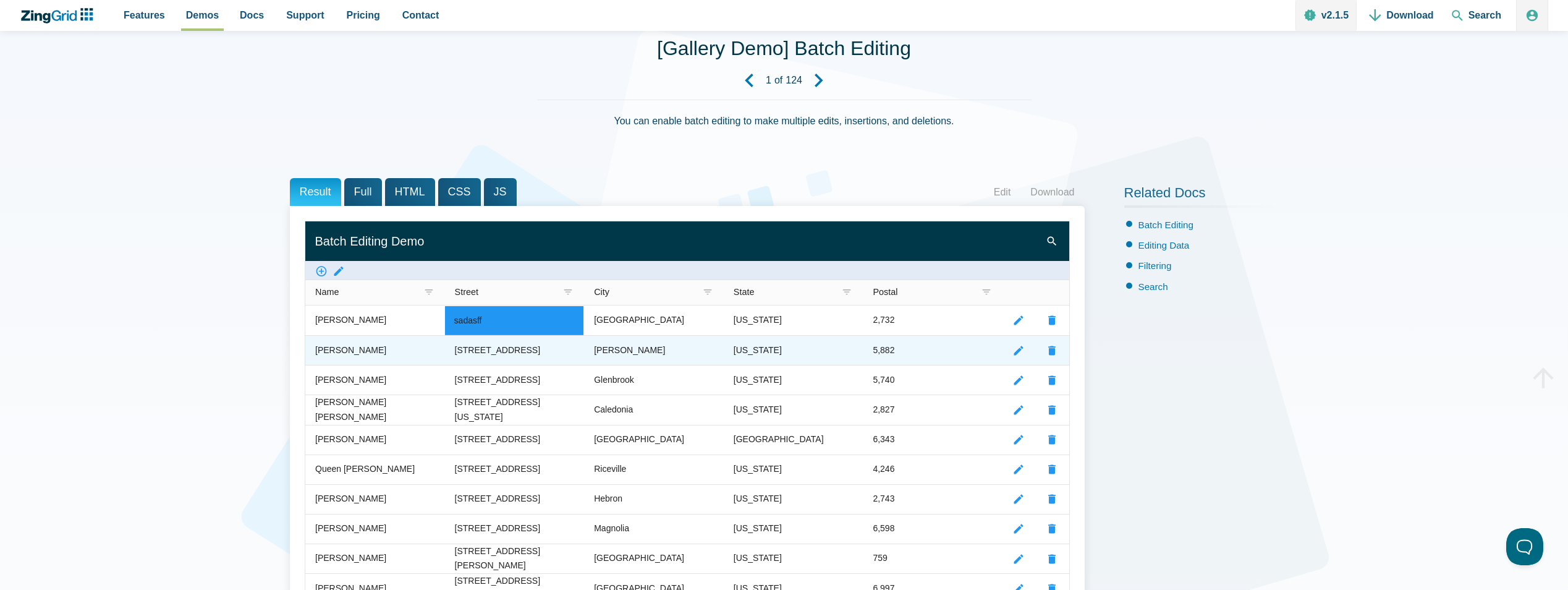
click at [483, 361] on zg-cell "222 Seaview Avenue" at bounding box center [515, 349] width 140 height 30
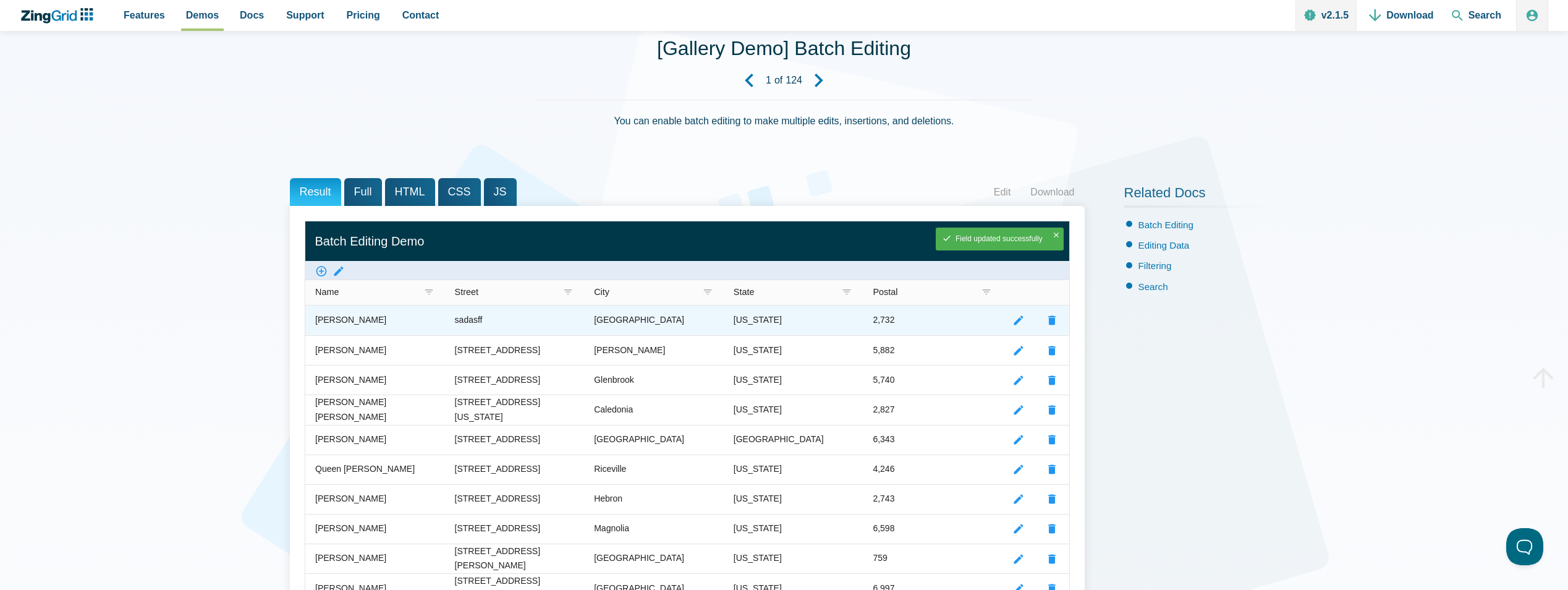
click at [502, 317] on zg-cell "sadasff" at bounding box center [515, 320] width 140 height 30
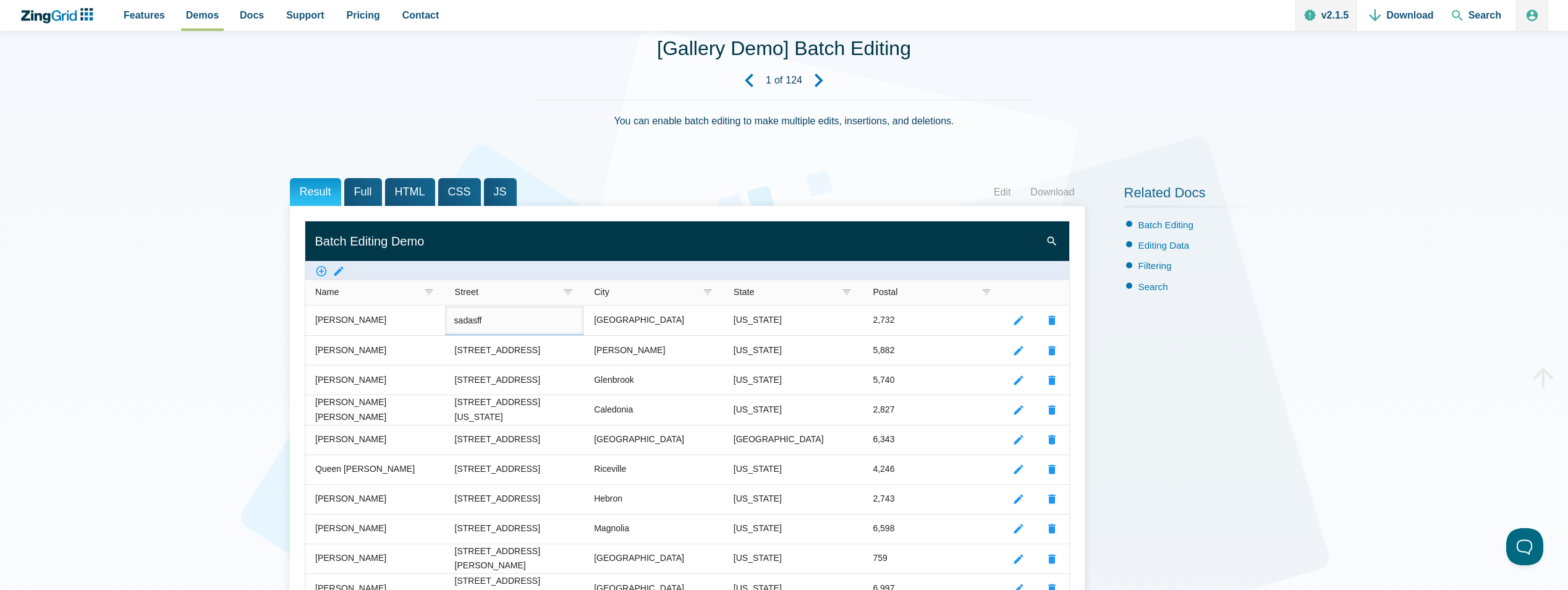
click at [473, 319] on input "sadasff" at bounding box center [514, 320] width 139 height 29
click at [484, 183] on span "JS" at bounding box center [500, 192] width 33 height 28
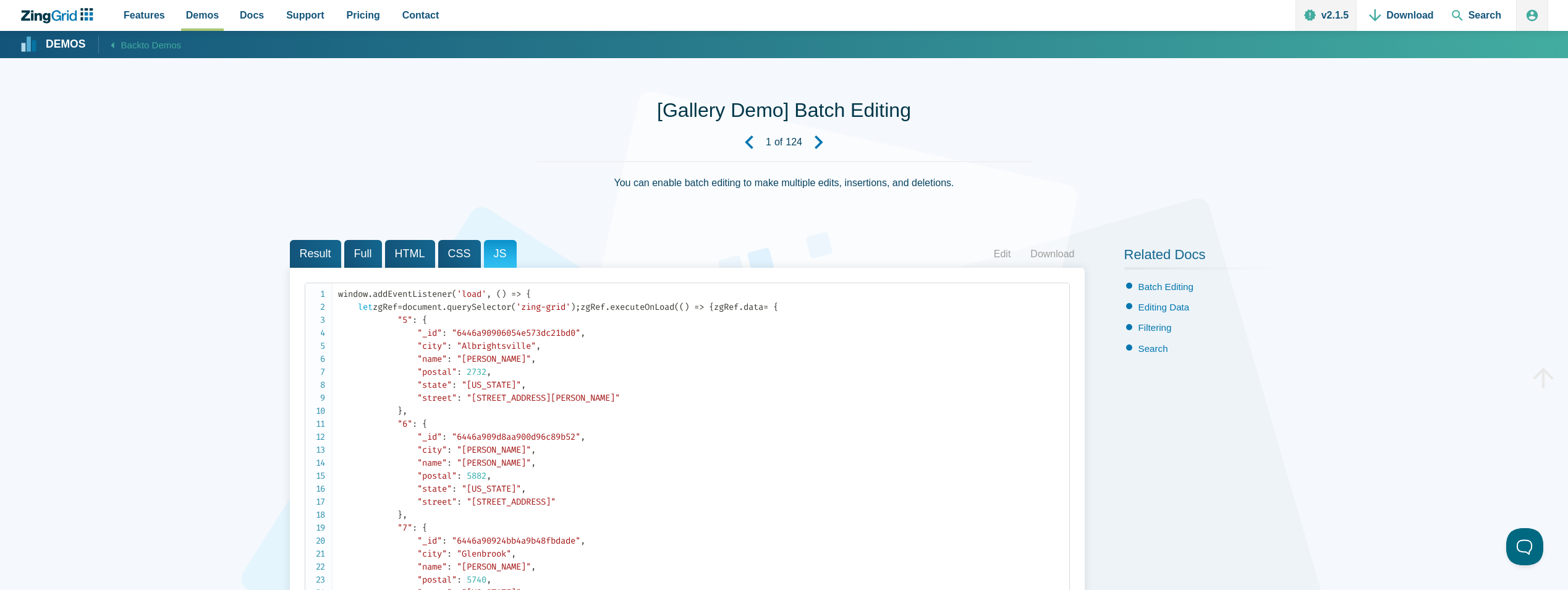
click at [760, 185] on div "You can enable batch editing to make multiple edits, insertions, and deletions." at bounding box center [785, 191] width 495 height 58
click at [1001, 255] on link "Edit" at bounding box center [1003, 254] width 37 height 18
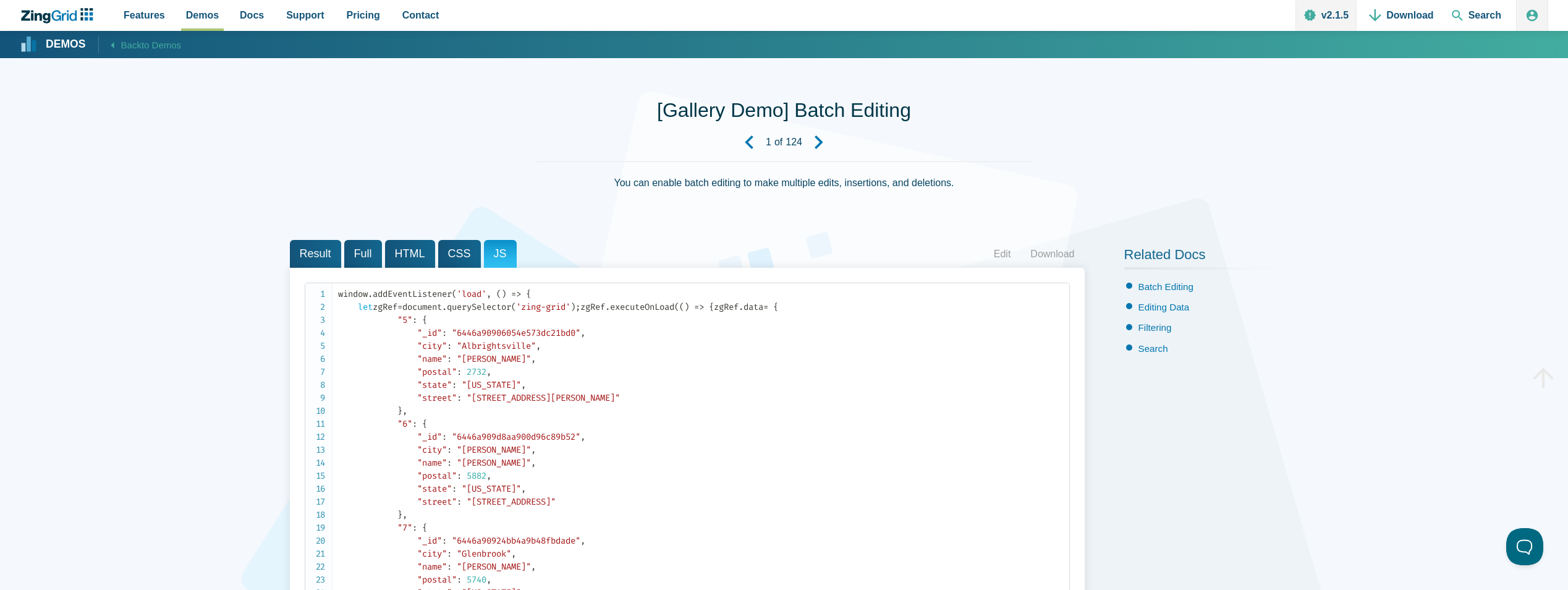
click at [68, 47] on strong "Demos" at bounding box center [65, 44] width 40 height 11
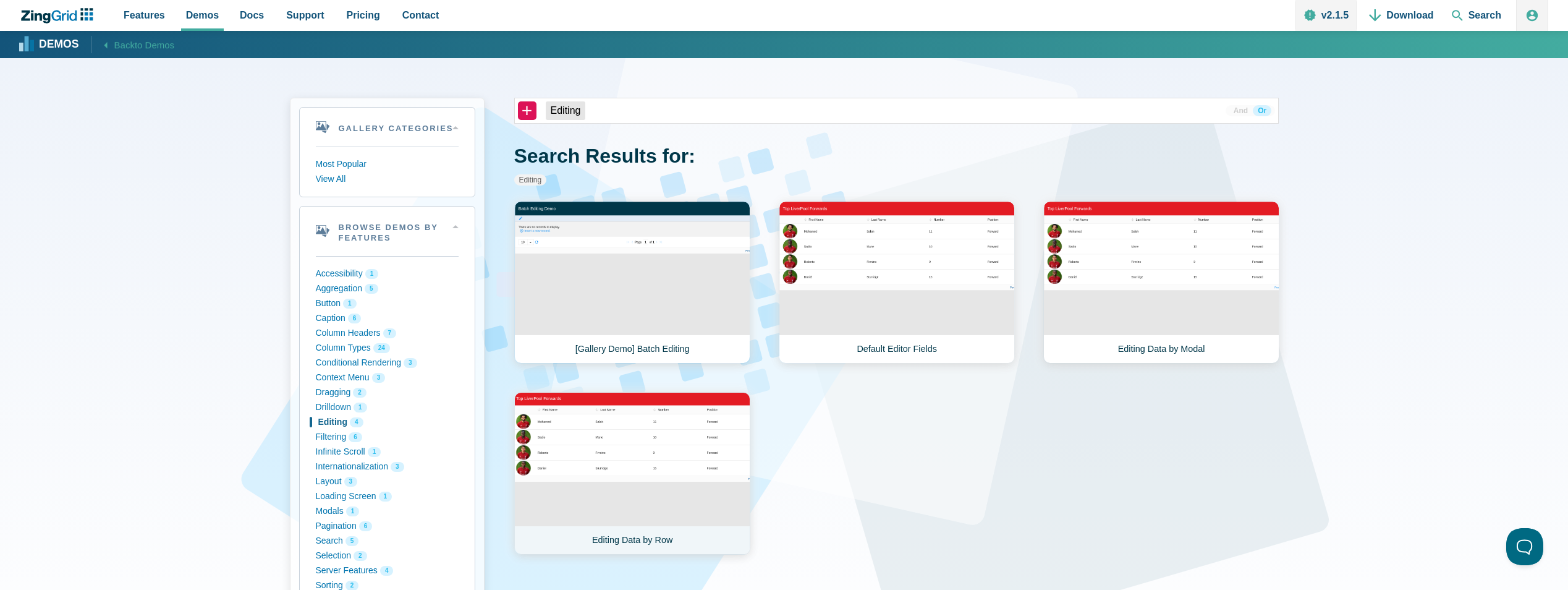
click at [656, 445] on link "Editing Data by Row" at bounding box center [632, 473] width 236 height 162
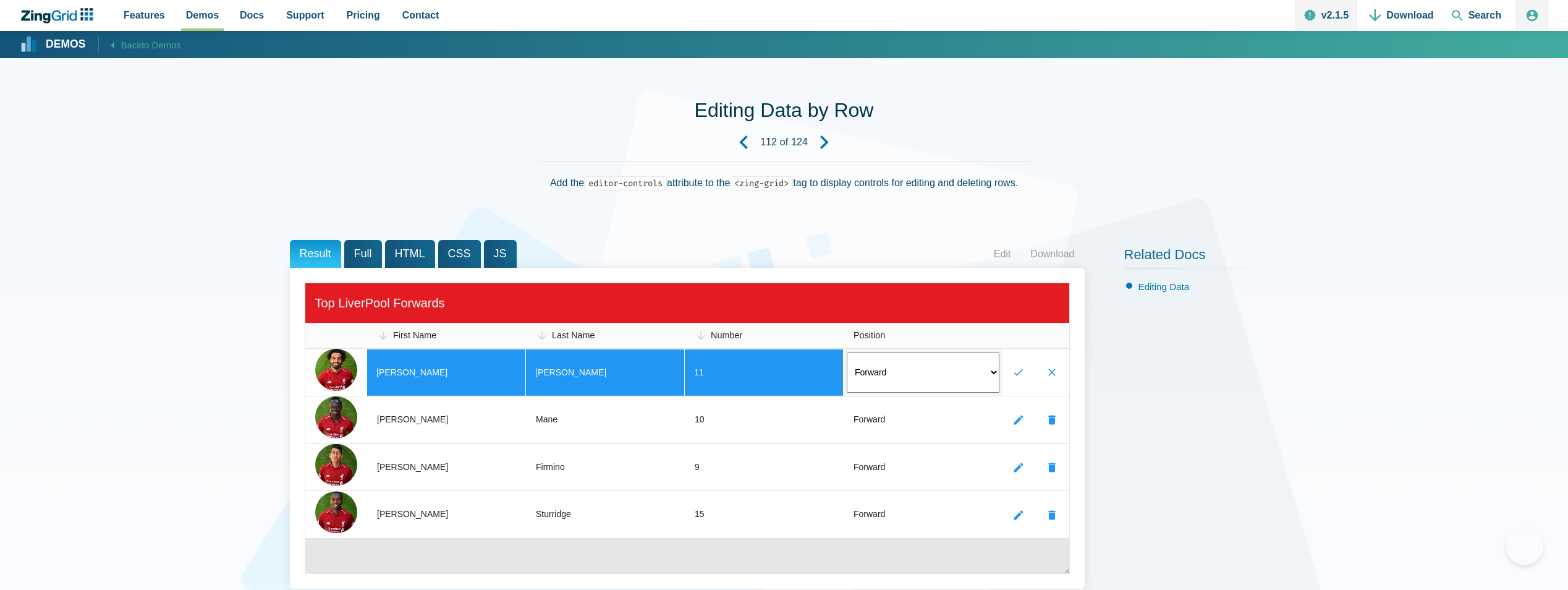
click at [411, 371] on input "[PERSON_NAME]" at bounding box center [446, 372] width 158 height 46
click at [991, 369] on select "Forward Midfielder" at bounding box center [923, 372] width 153 height 40
click at [813, 219] on div "Add the editor-controls attribute to the <zing-grid> tag to display controls fo…" at bounding box center [785, 191] width 495 height 58
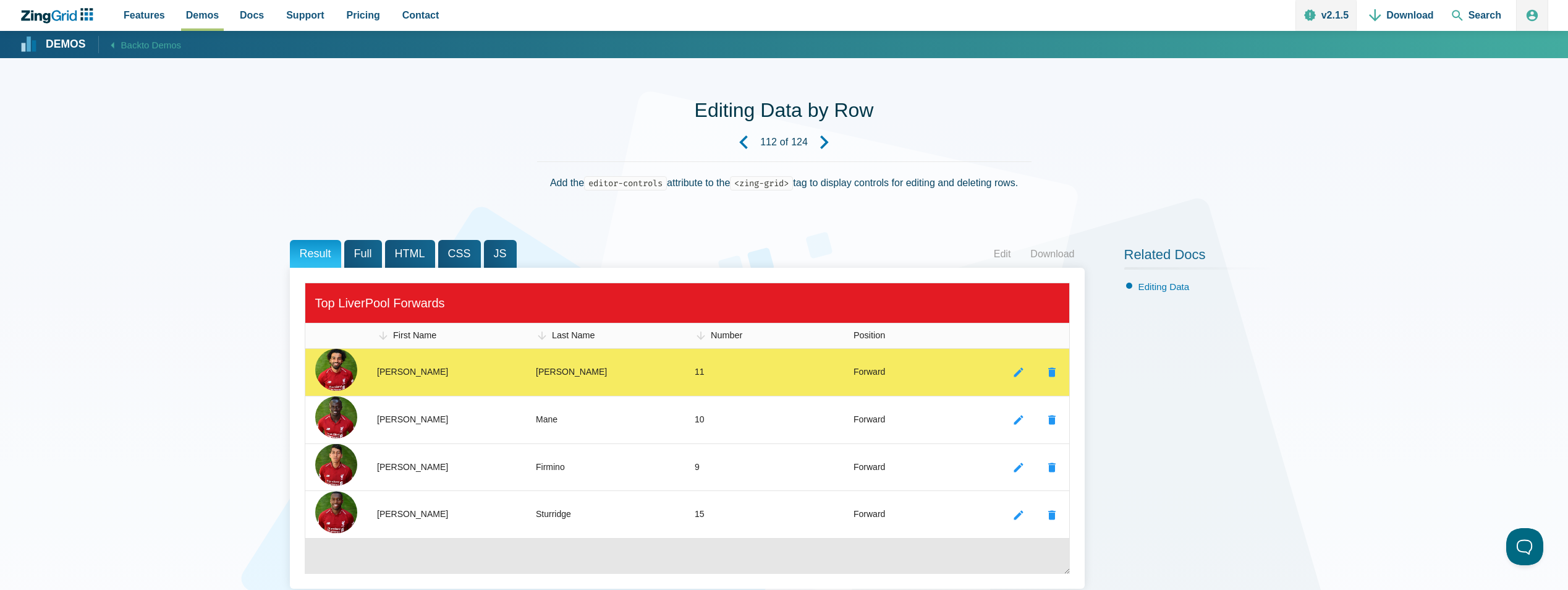
click at [568, 365] on zg-cell "[PERSON_NAME]" at bounding box center [605, 372] width 159 height 47
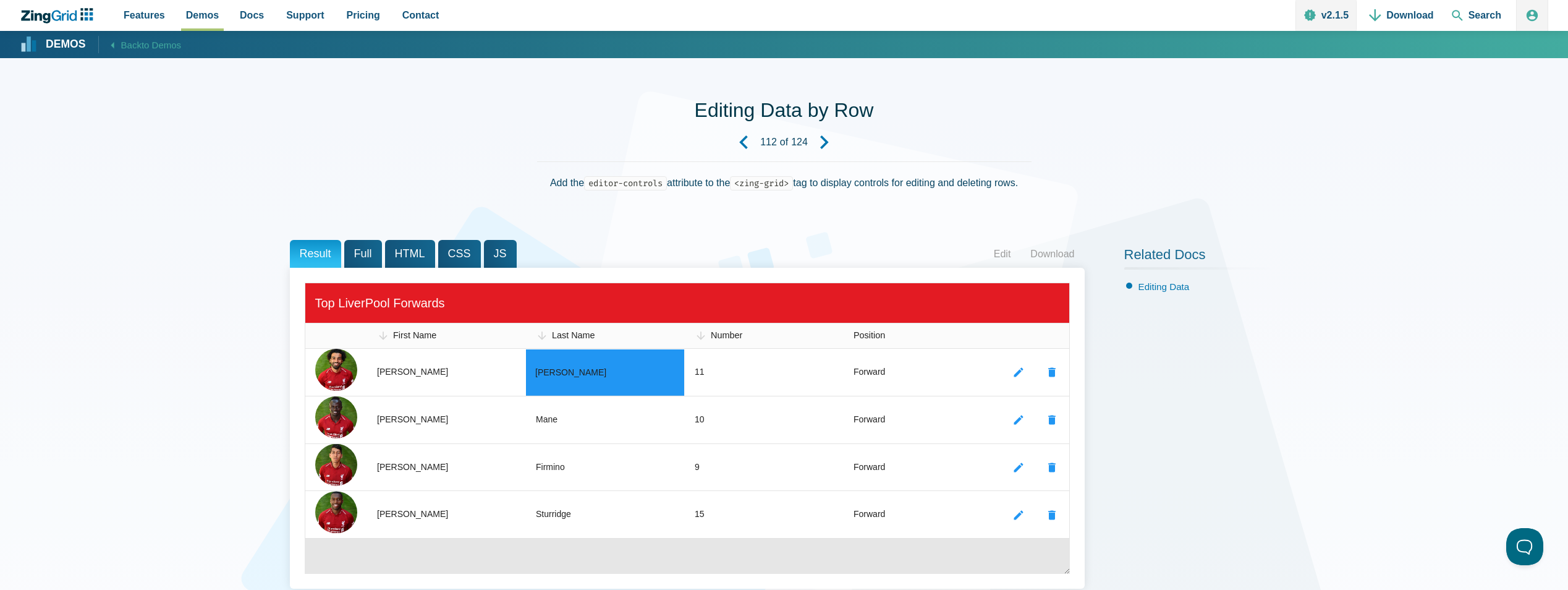
click at [480, 162] on div "Editing Data by Row 112 of 124 Add the editor-controls attribute to the <zing-g…" at bounding box center [784, 159] width 989 height 122
